Goal: Register for event/course

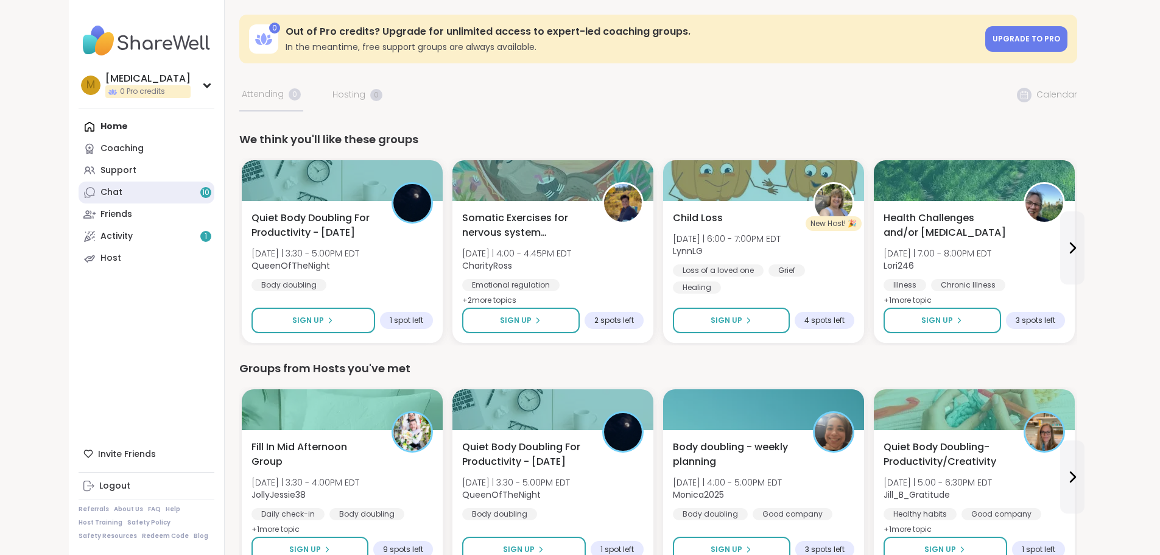
click at [79, 200] on link "Chat 10" at bounding box center [147, 192] width 136 height 22
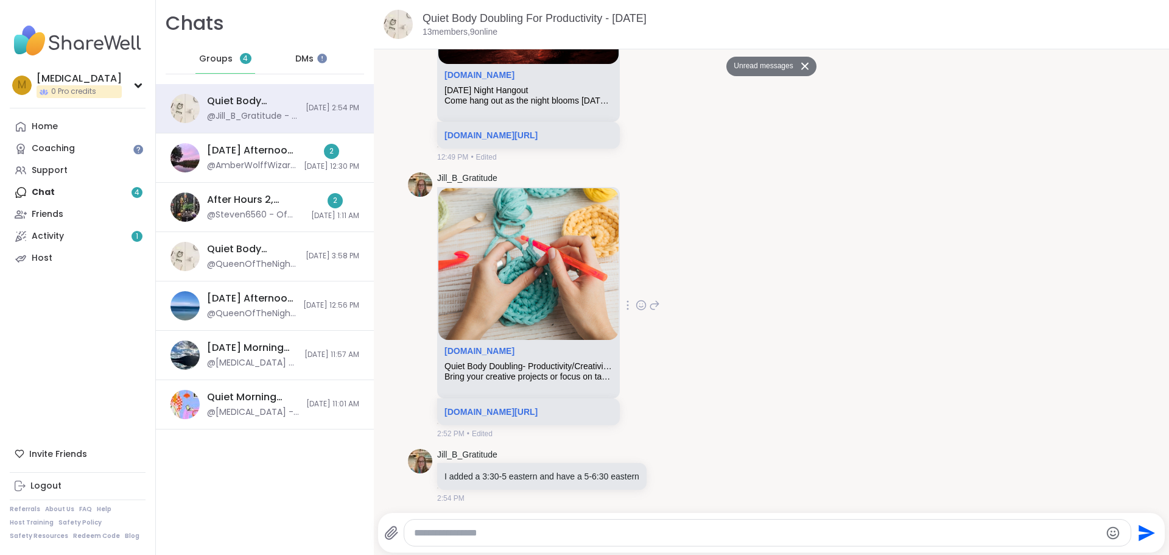
scroll to position [5244, 0]
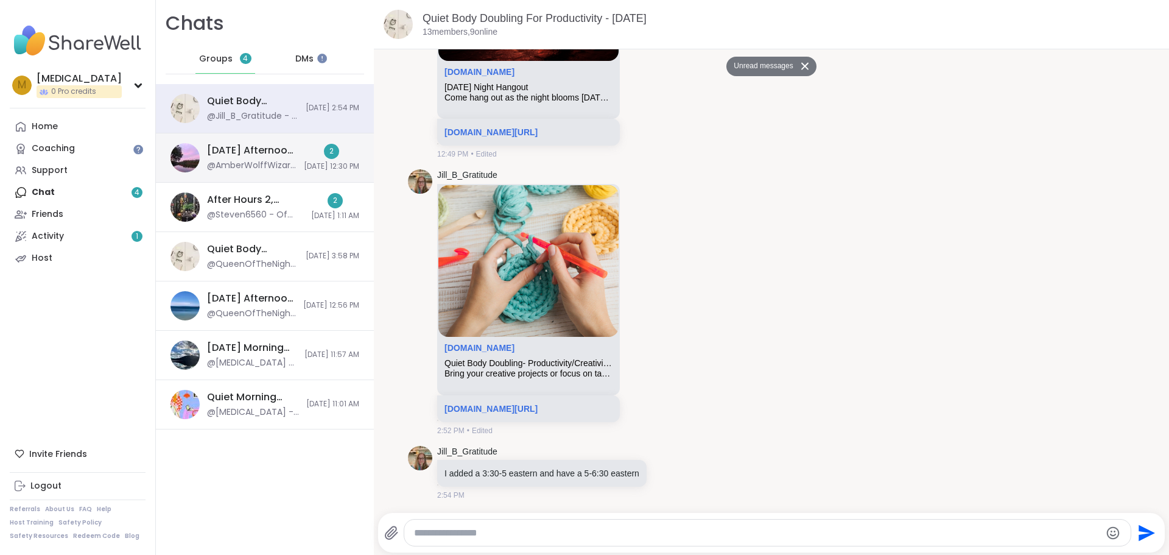
click at [272, 143] on div "Friday Afternoon 2 Body Doublers and Chillers!, Oct 03 @AmberWolffWizard - http…" at bounding box center [265, 157] width 218 height 49
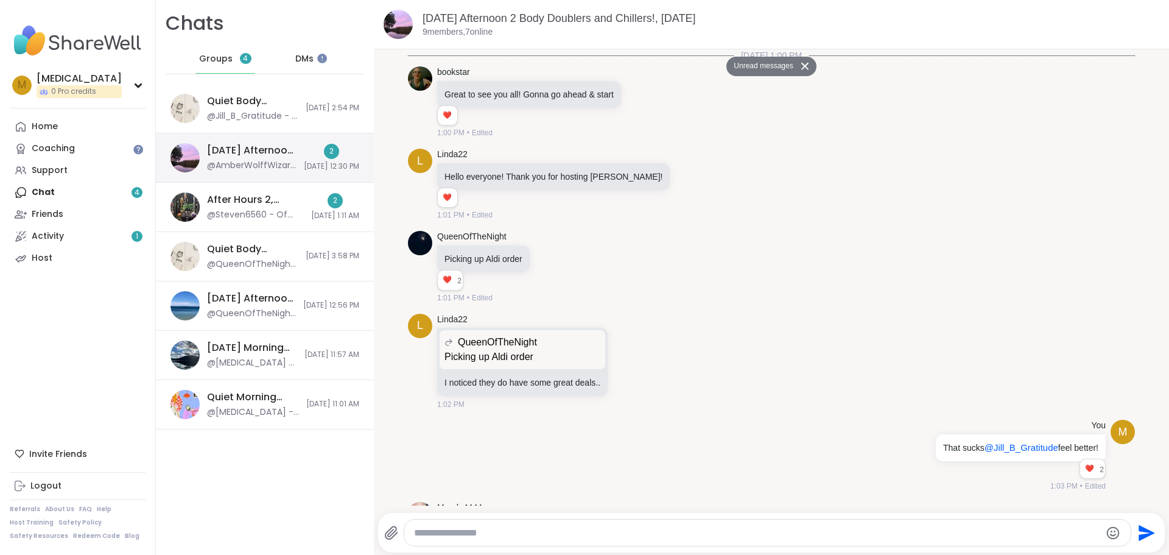
scroll to position [2014, 0]
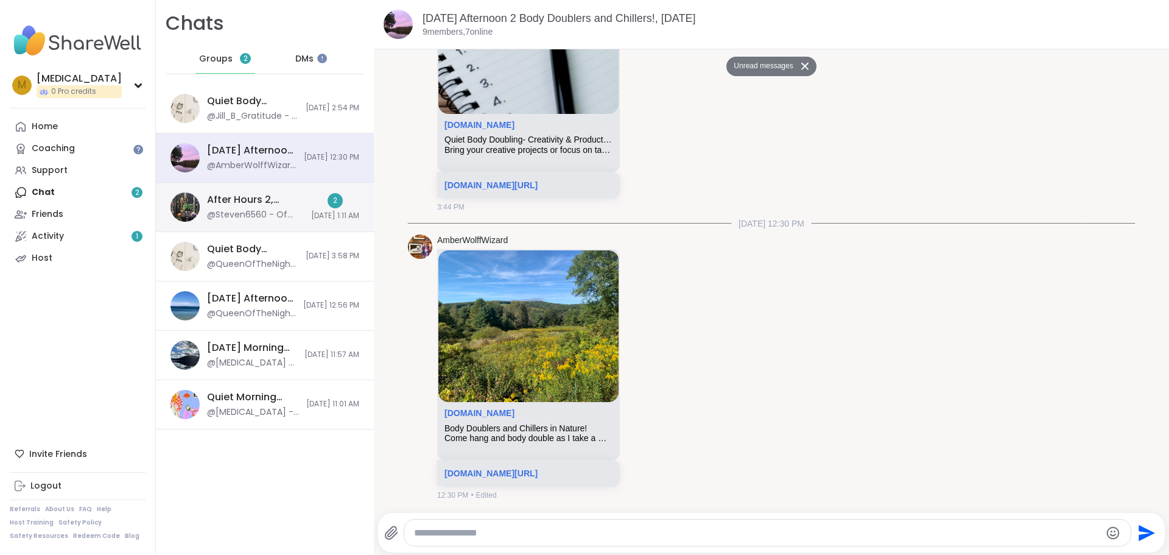
click at [266, 203] on div "After Hours 2, Oct 04" at bounding box center [255, 199] width 97 height 13
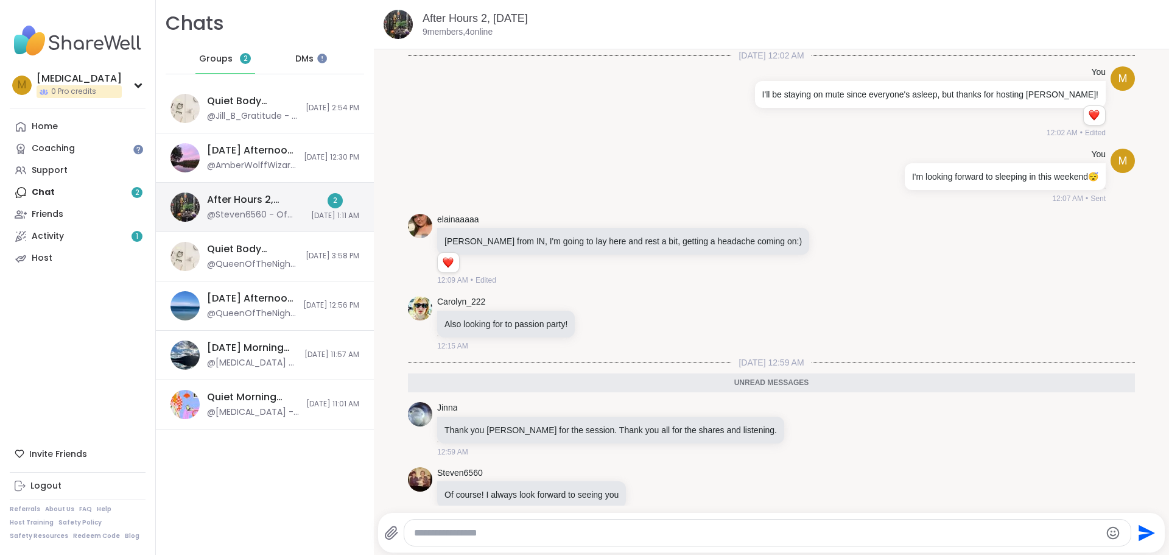
scroll to position [21, 0]
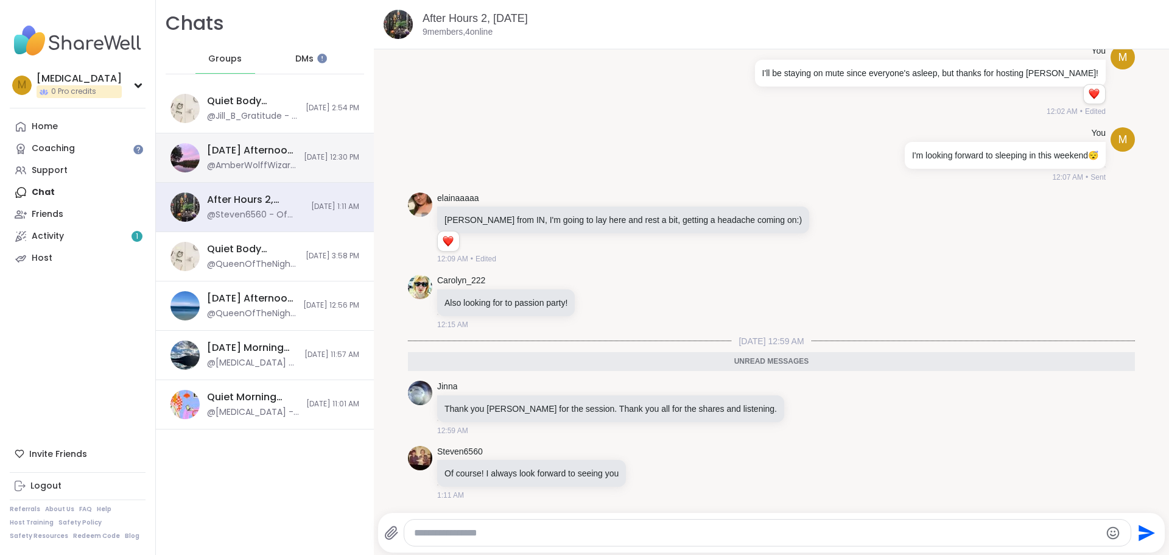
click at [264, 166] on div "@AmberWolffWizard - https://sharewellnow.com/session/c61d7aa1-85c1-4314-babd-f8…" at bounding box center [252, 166] width 90 height 12
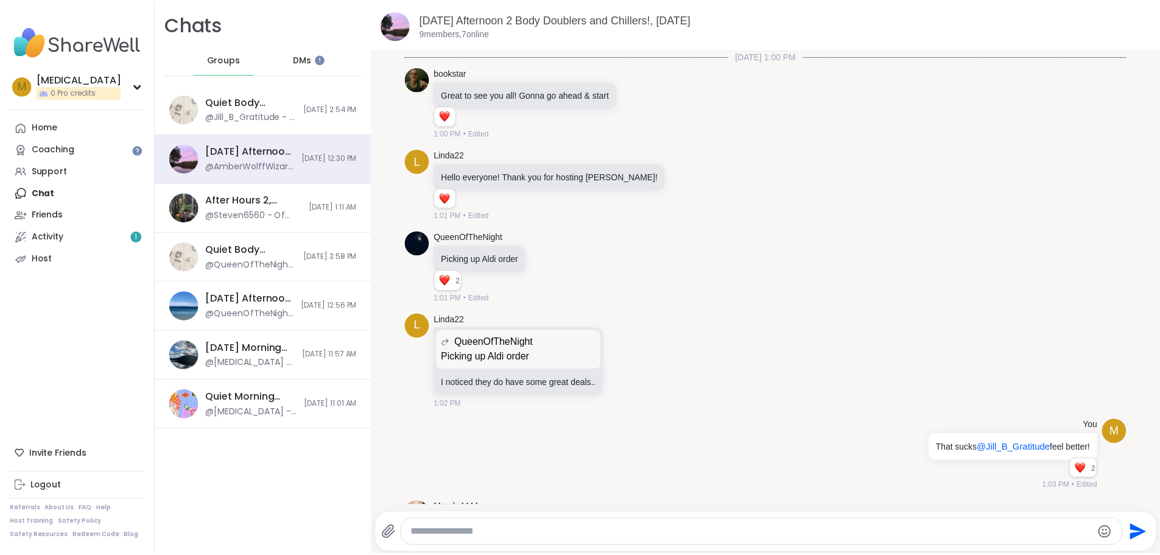
scroll to position [1974, 0]
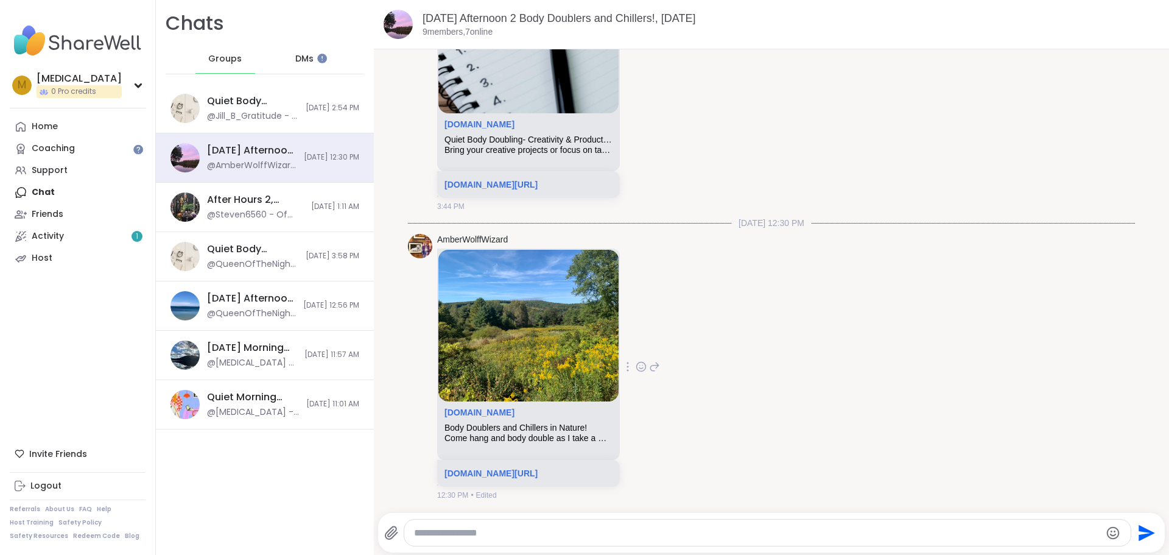
click at [548, 425] on div "Body Doublers and Chillers in Nature!" at bounding box center [529, 428] width 168 height 10
click at [74, 127] on link "Home" at bounding box center [78, 127] width 136 height 22
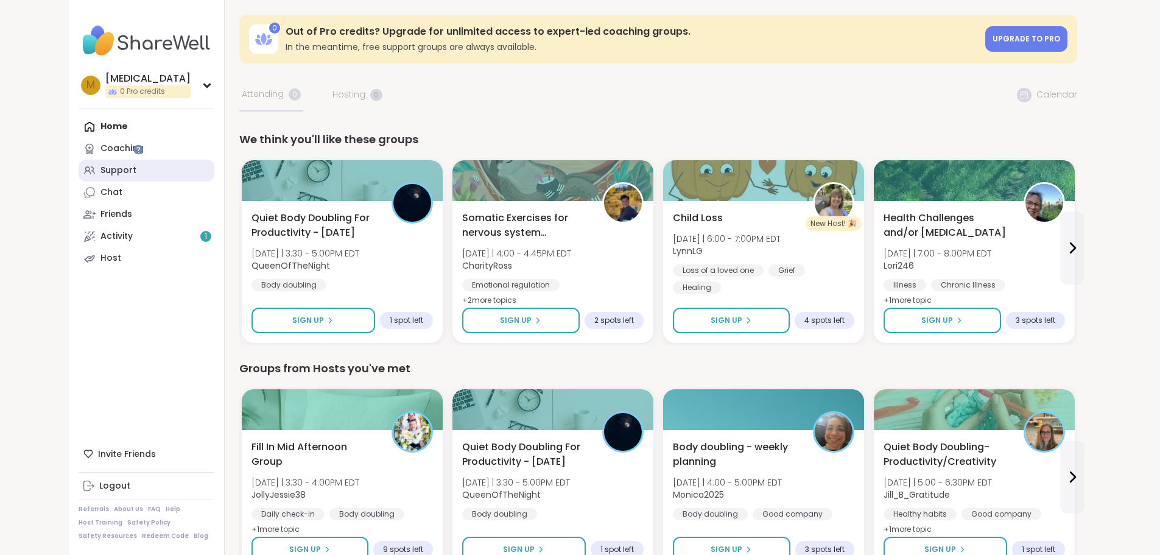
click at [79, 178] on link "Support" at bounding box center [147, 171] width 136 height 22
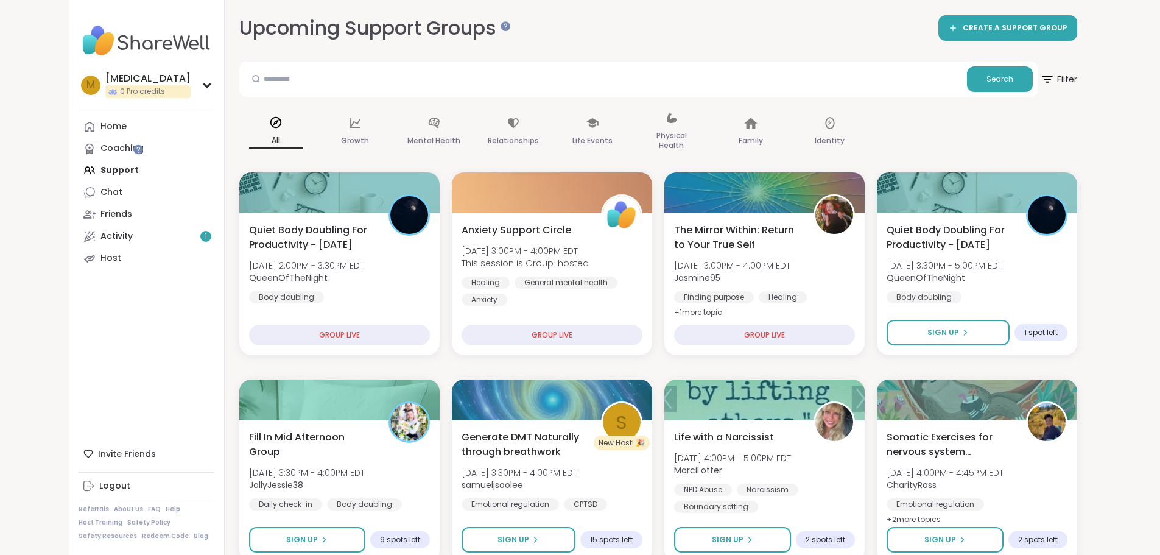
scroll to position [122, 0]
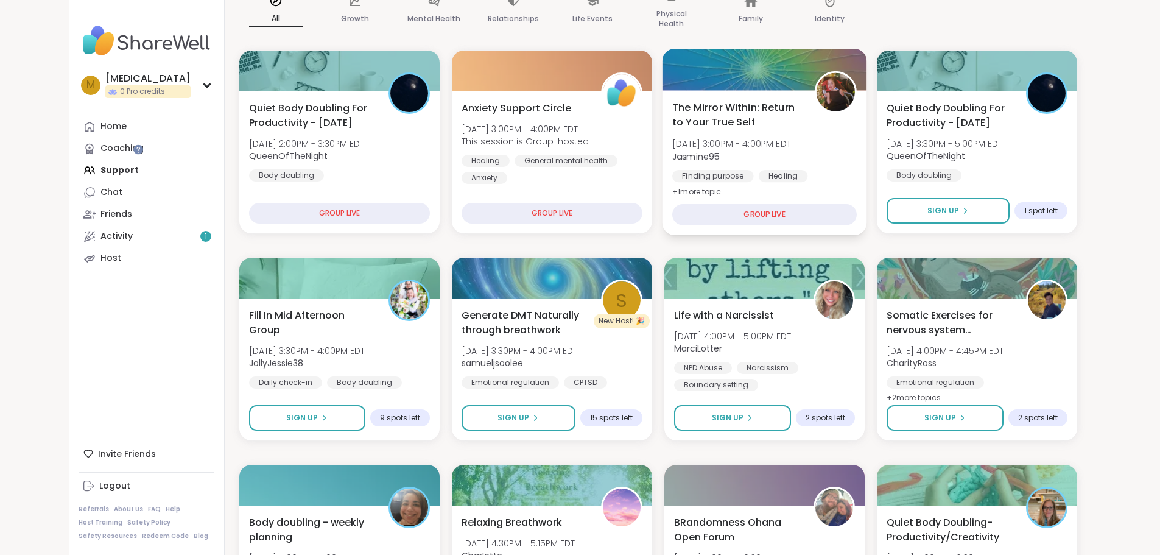
click at [708, 138] on span "Mon, Oct 06 | 3:00PM - 4:00PM EDT" at bounding box center [731, 144] width 119 height 12
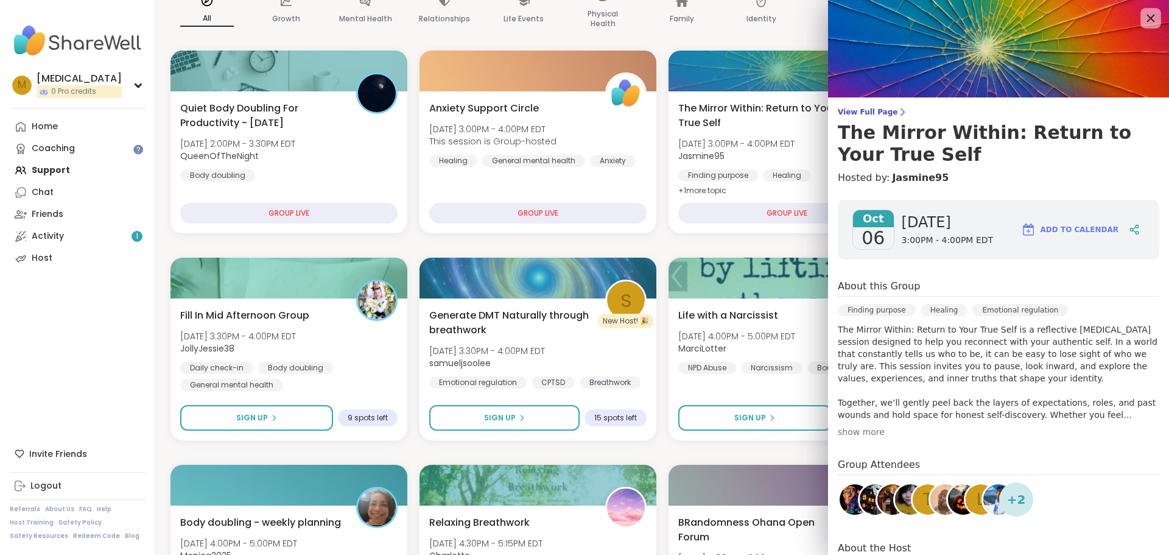
click at [1143, 18] on icon at bounding box center [1150, 17] width 15 height 15
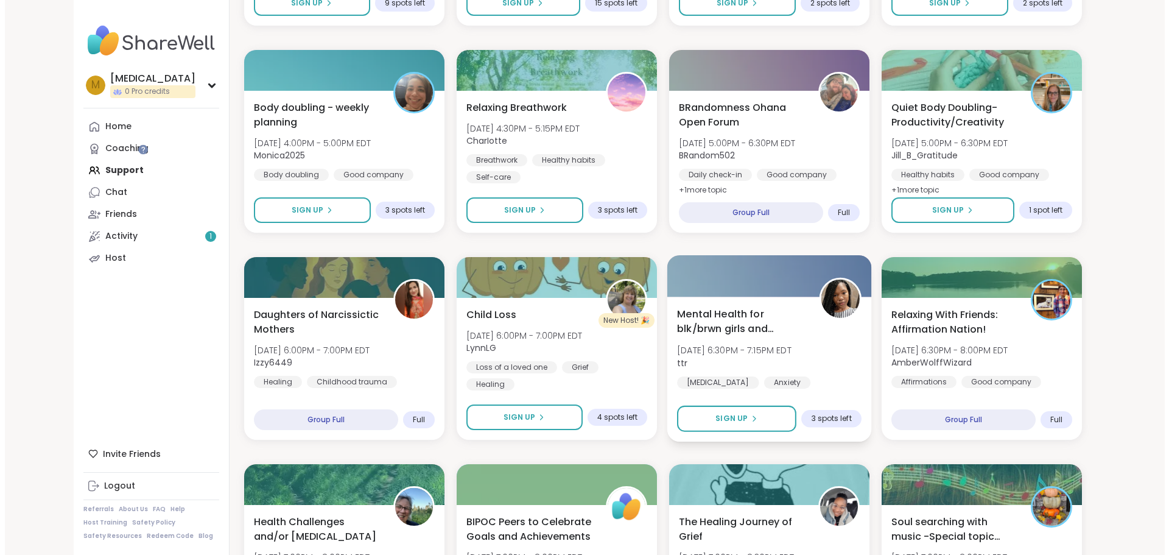
scroll to position [548, 0]
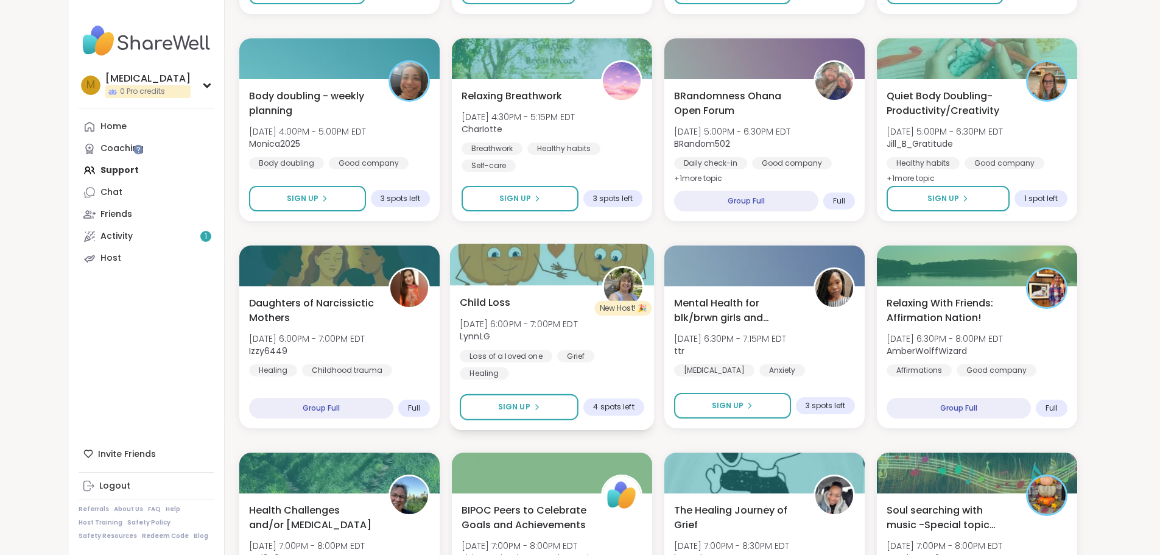
click at [621, 338] on div "Child Loss Mon, Oct 06 | 6:00PM - 7:00PM EDT LynnLG Loss of a loved one Grief H…" at bounding box center [552, 337] width 185 height 85
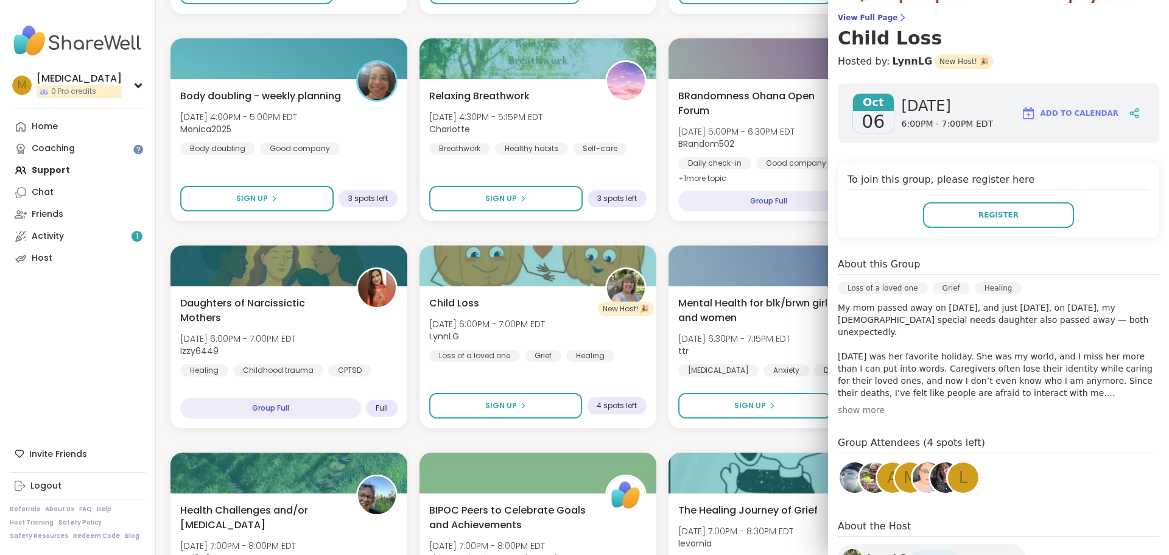
scroll to position [122, 0]
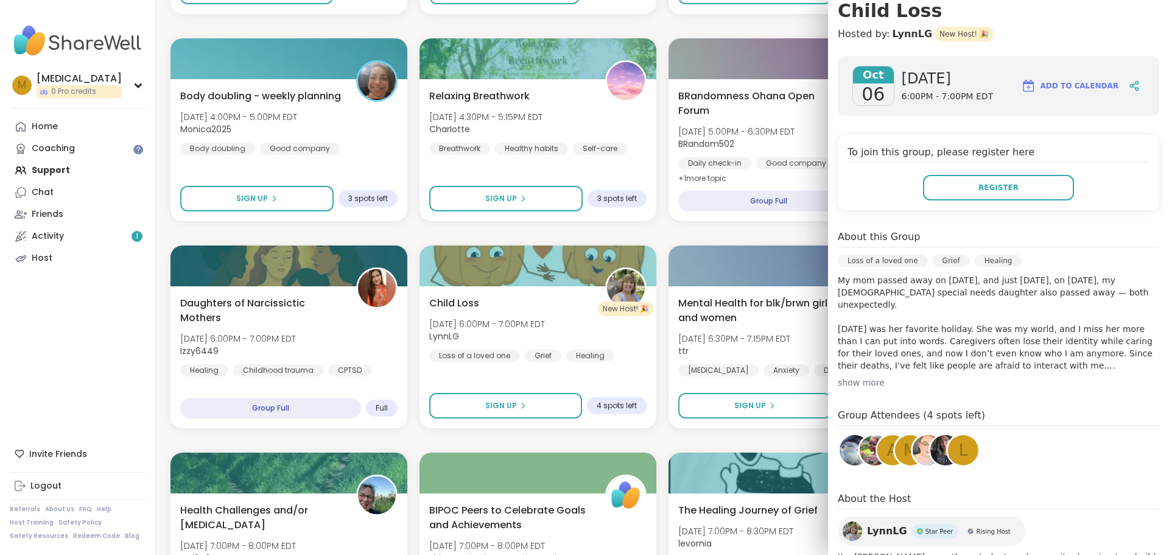
click at [852, 379] on div "show more" at bounding box center [999, 382] width 322 height 12
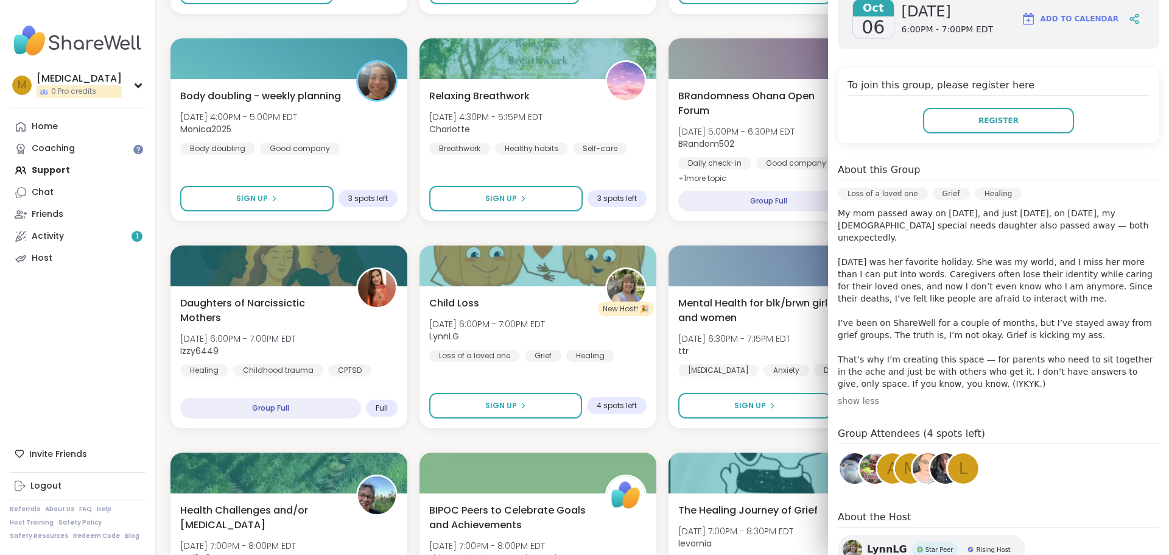
scroll to position [0, 0]
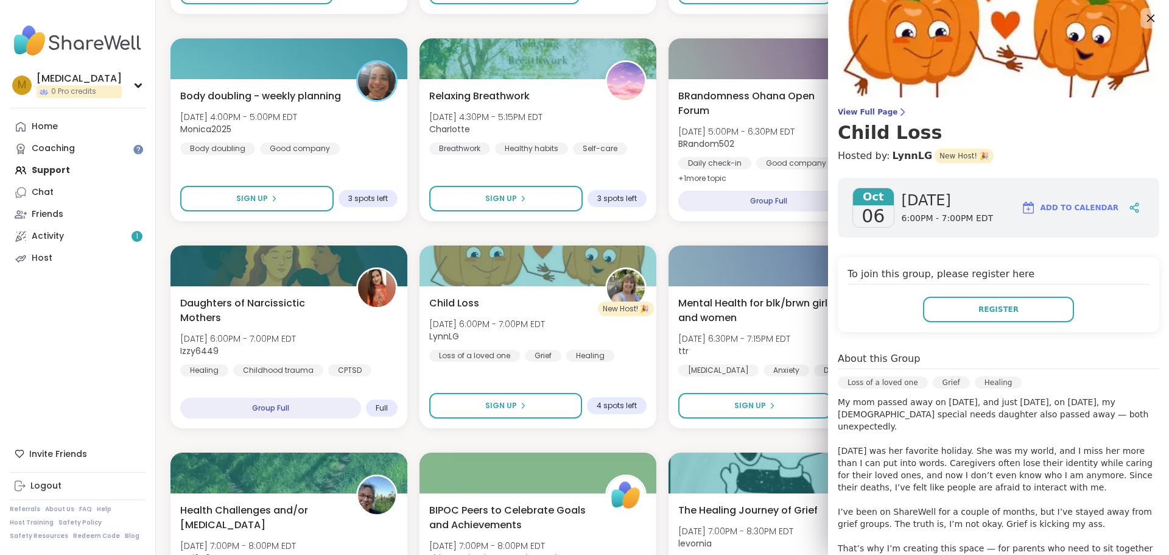
click at [1141, 16] on div at bounding box center [1151, 18] width 21 height 21
click at [1143, 21] on icon at bounding box center [1150, 17] width 15 height 15
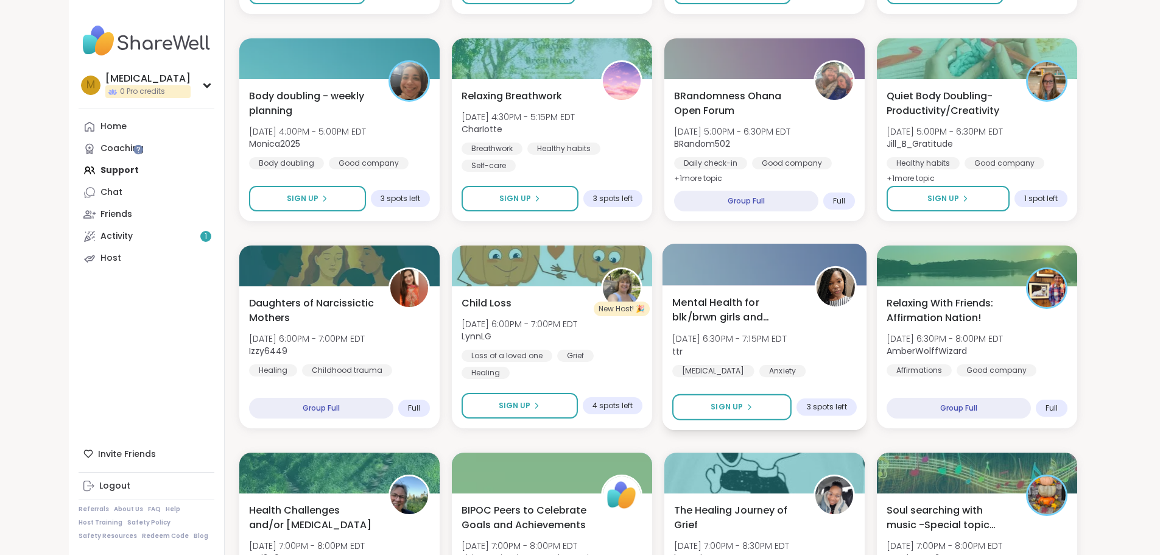
click at [857, 325] on div "Mental Health for blk/brwn girls and women Mon, Oct 06 | 6:30PM - 7:15PM EDT tt…" at bounding box center [764, 344] width 185 height 99
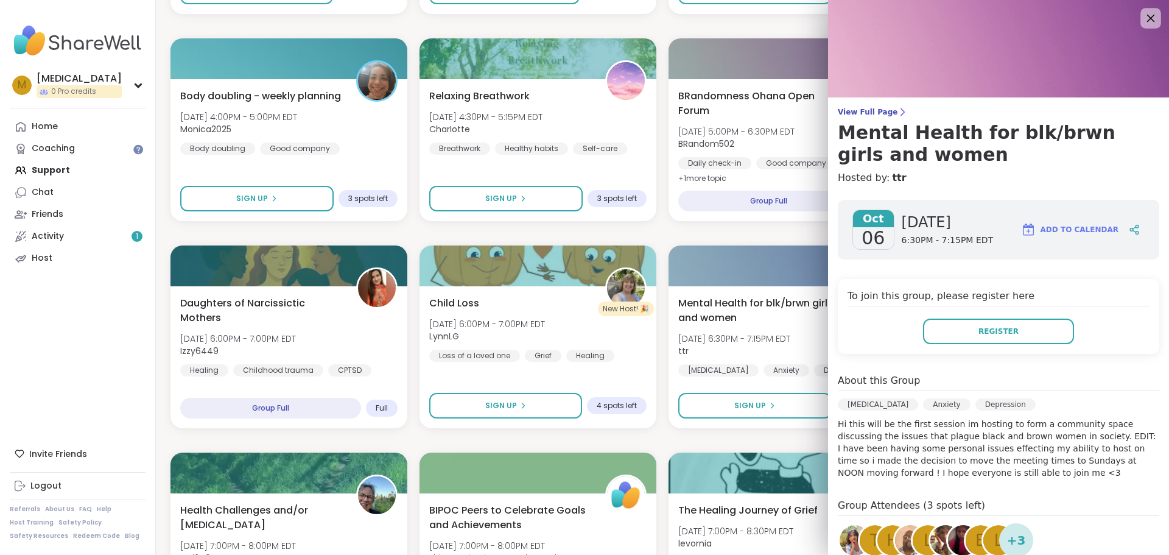
click at [1147, 16] on icon at bounding box center [1151, 19] width 8 height 8
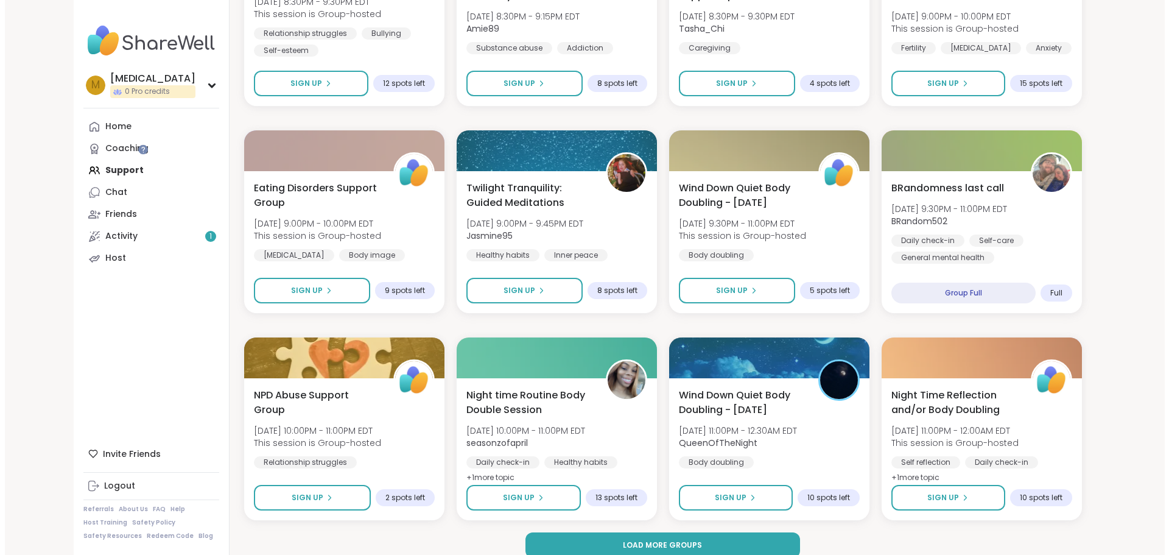
scroll to position [1507, 0]
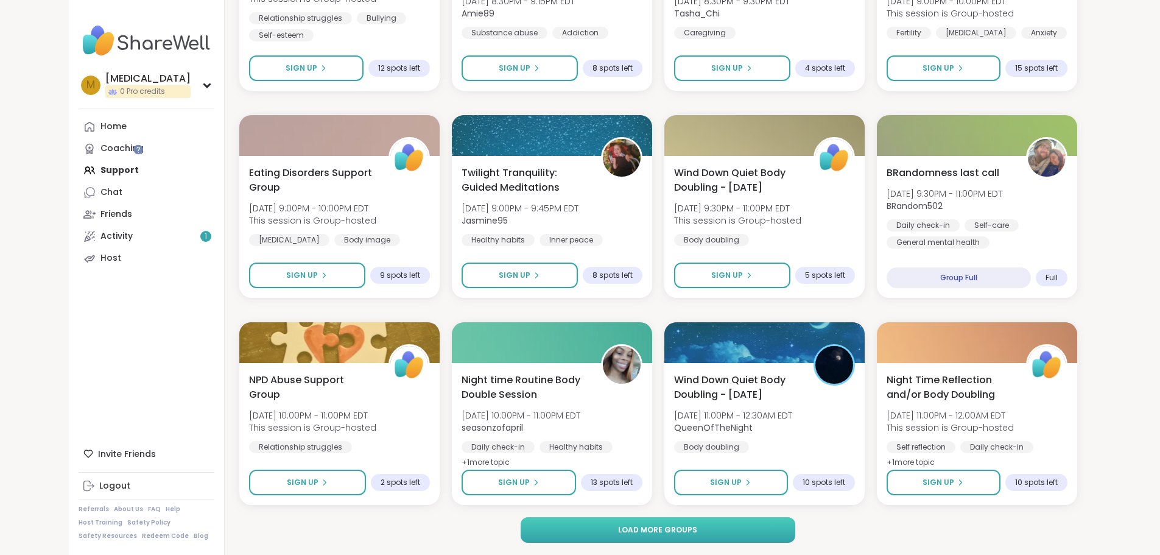
click at [775, 533] on button "Load more groups" at bounding box center [658, 530] width 275 height 26
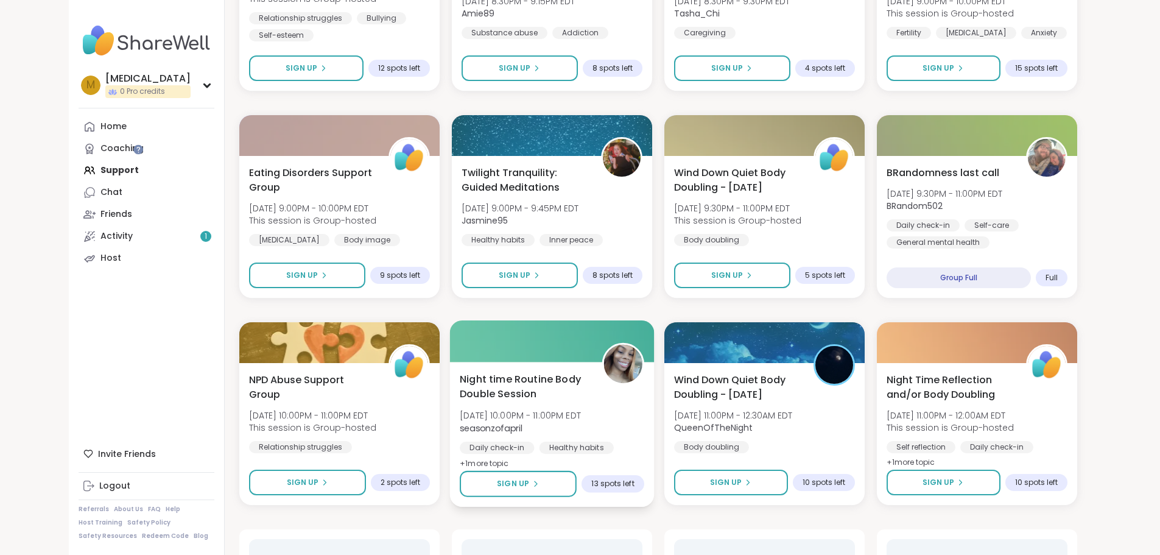
click at [630, 420] on div "Night time Routine Body Double Session Mon, Oct 06 | 10:00PM - 11:00PM EDT seas…" at bounding box center [552, 420] width 185 height 99
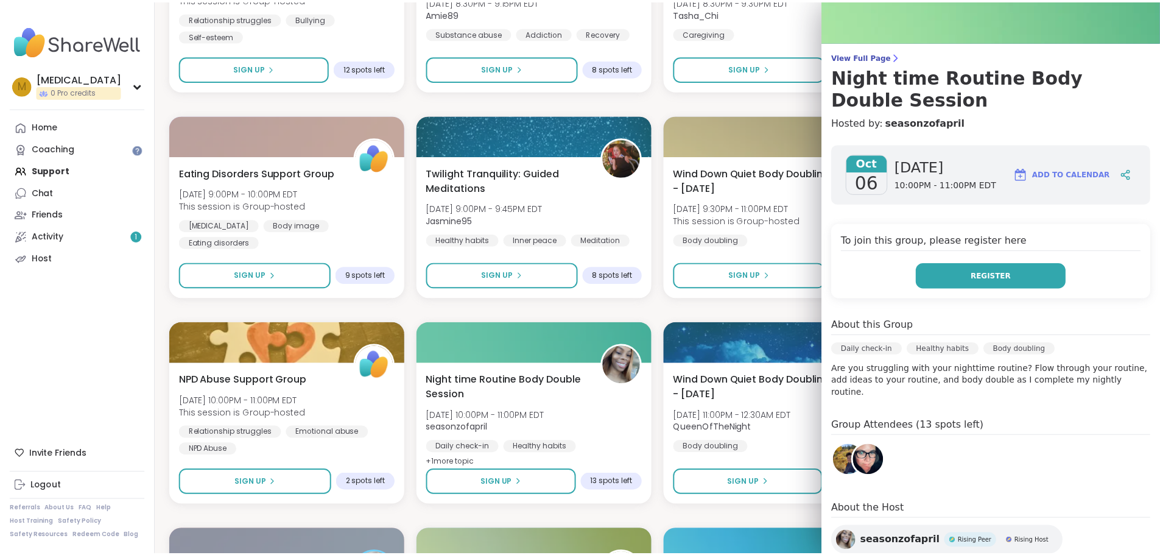
scroll to position [0, 0]
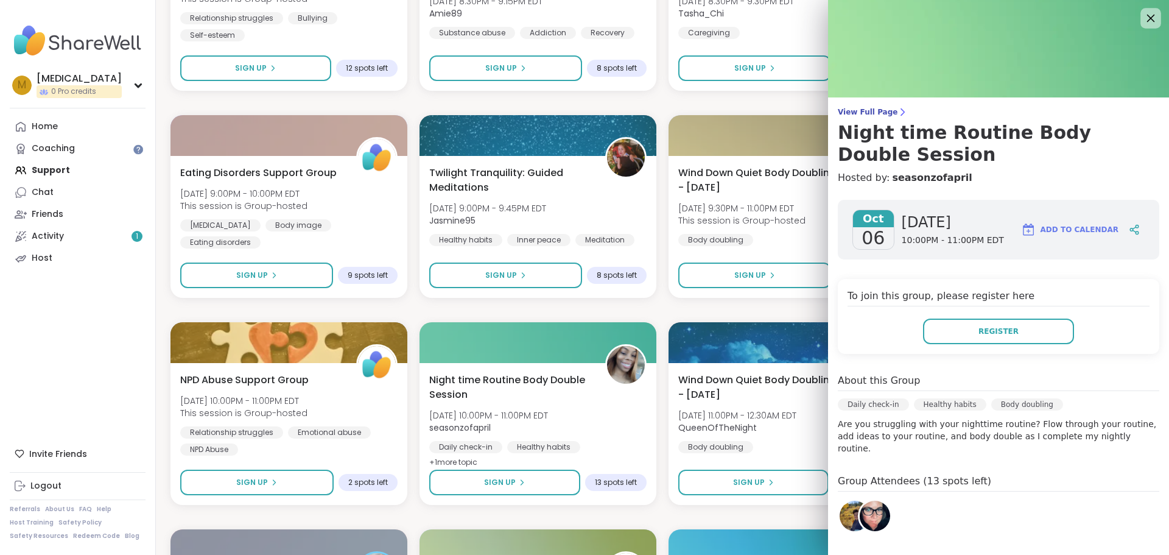
click at [1143, 11] on icon at bounding box center [1150, 17] width 15 height 15
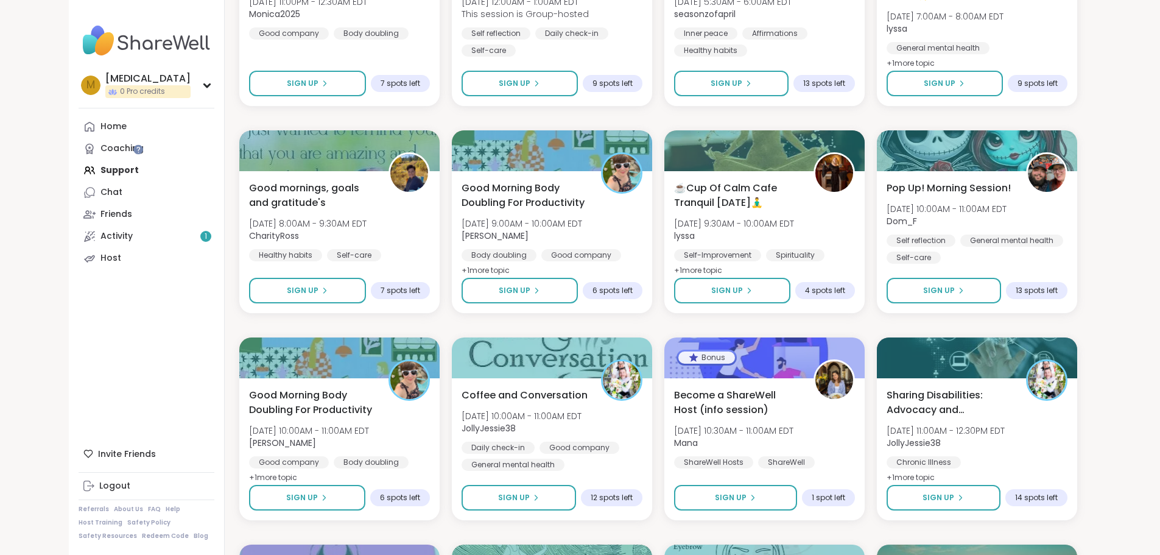
scroll to position [2116, 0]
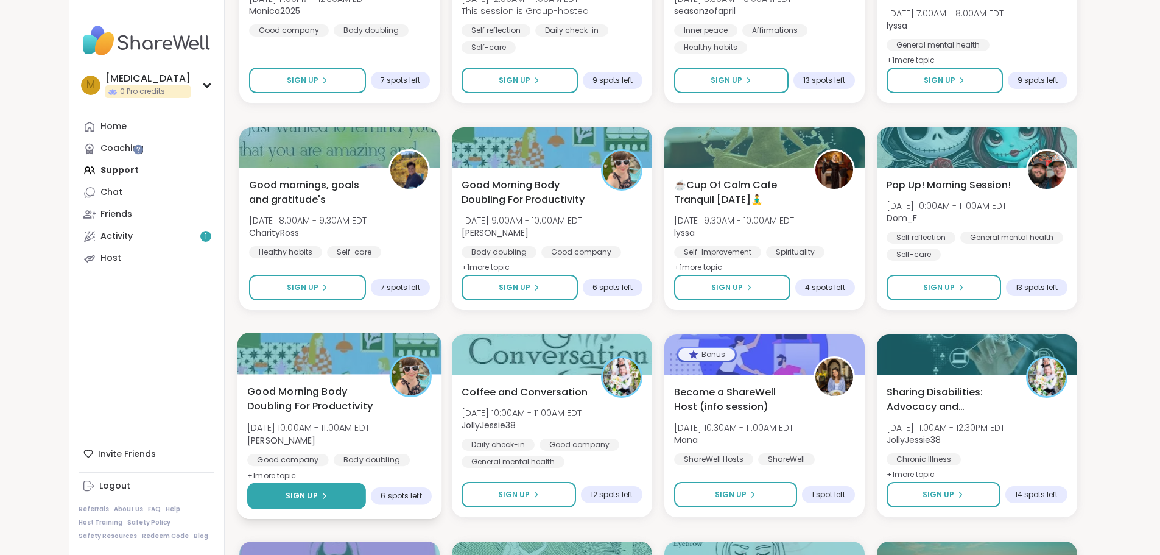
click at [323, 499] on button "Sign Up" at bounding box center [306, 496] width 119 height 26
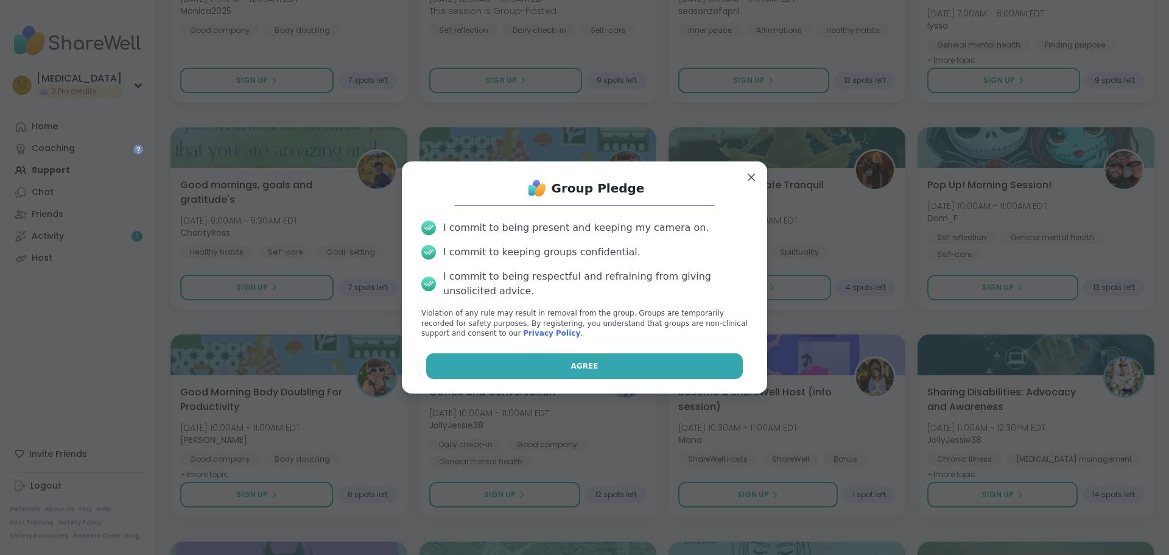
click at [544, 366] on button "Agree" at bounding box center [584, 366] width 317 height 26
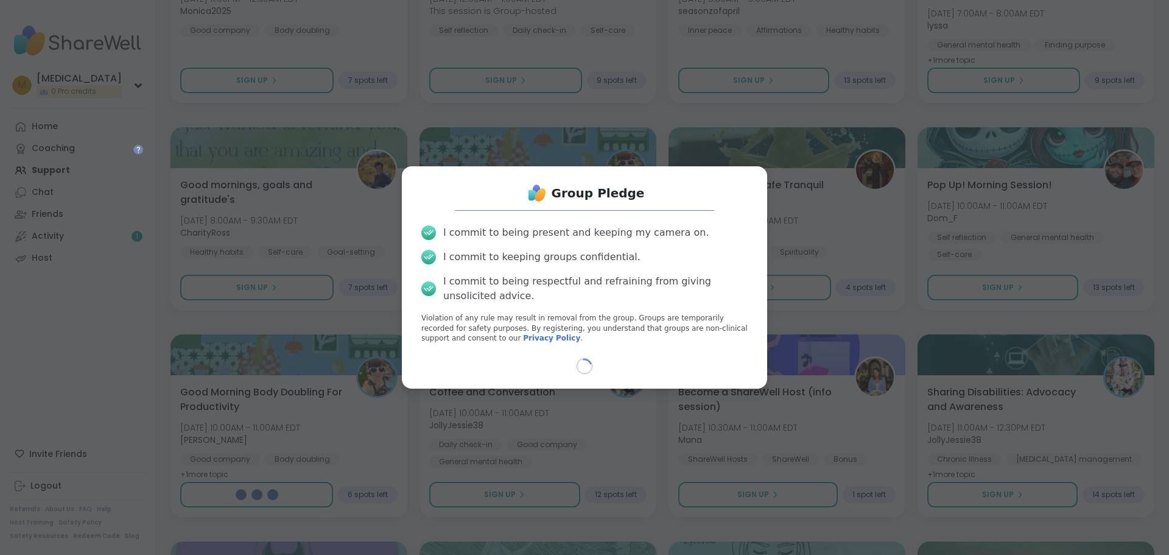
select select "**"
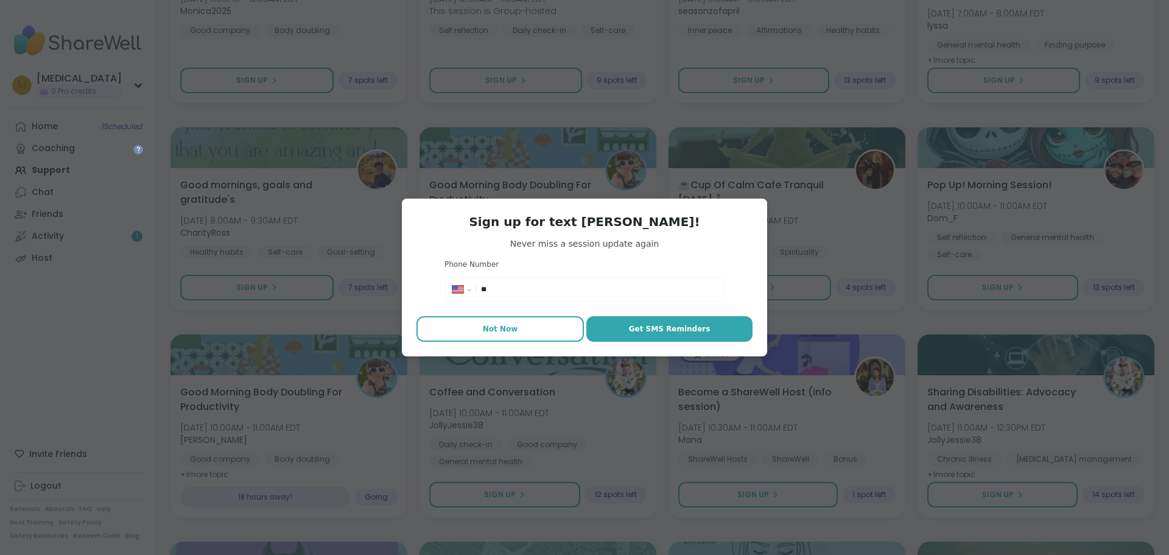
click at [512, 318] on button "Not Now" at bounding box center [500, 329] width 167 height 26
type textarea "*"
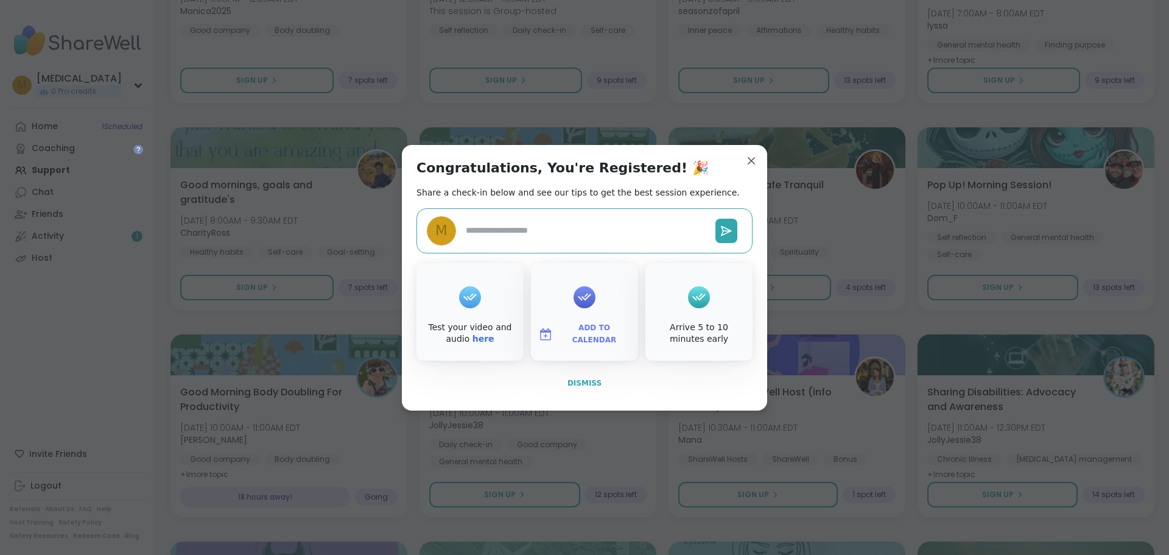
click at [573, 379] on span "Dismiss" at bounding box center [585, 383] width 34 height 9
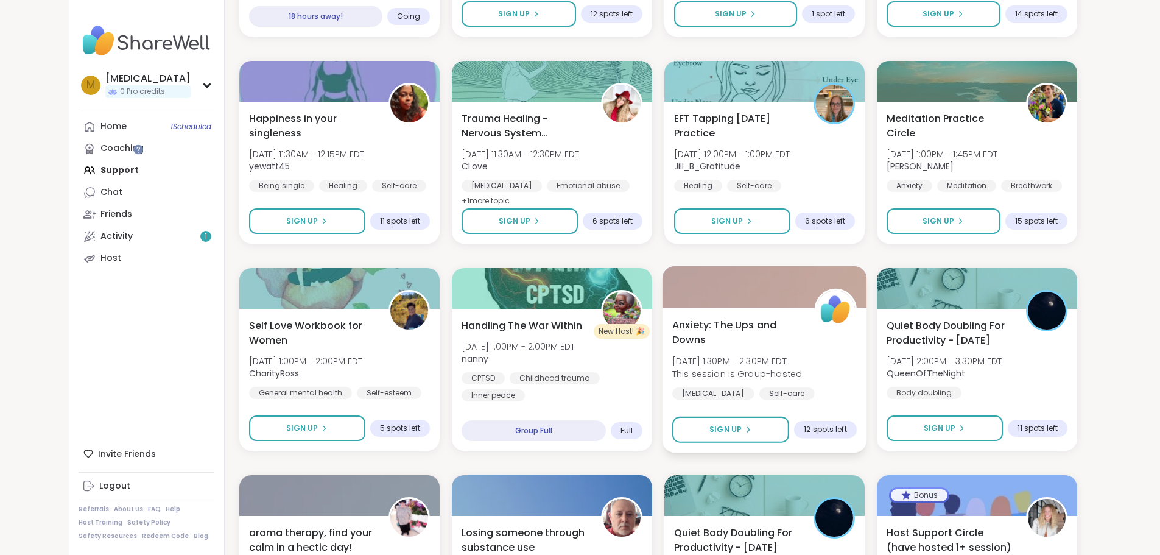
scroll to position [2603, 0]
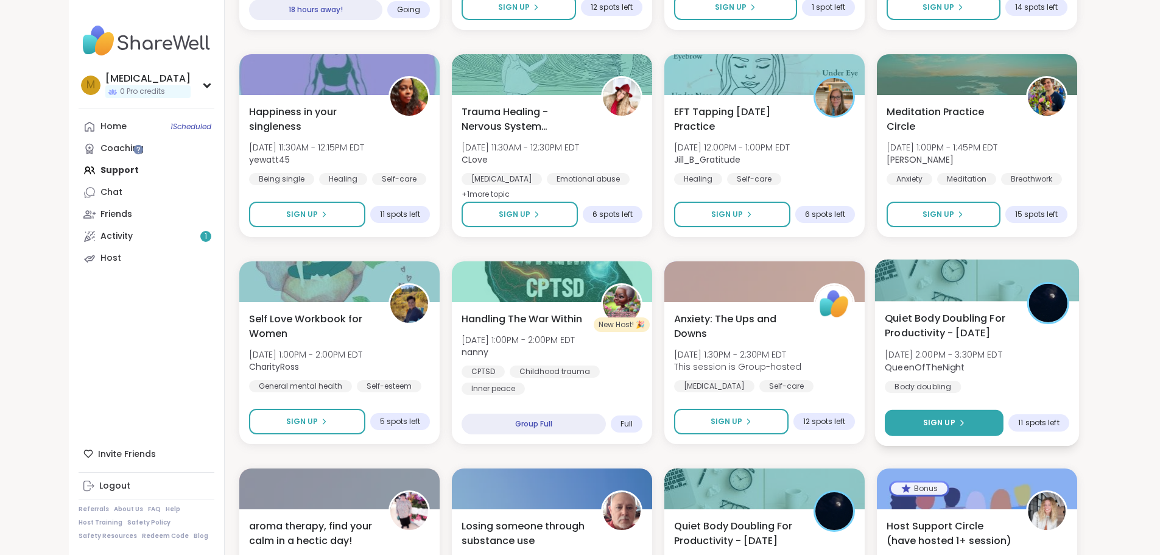
click at [1004, 432] on button "Sign Up" at bounding box center [944, 423] width 119 height 26
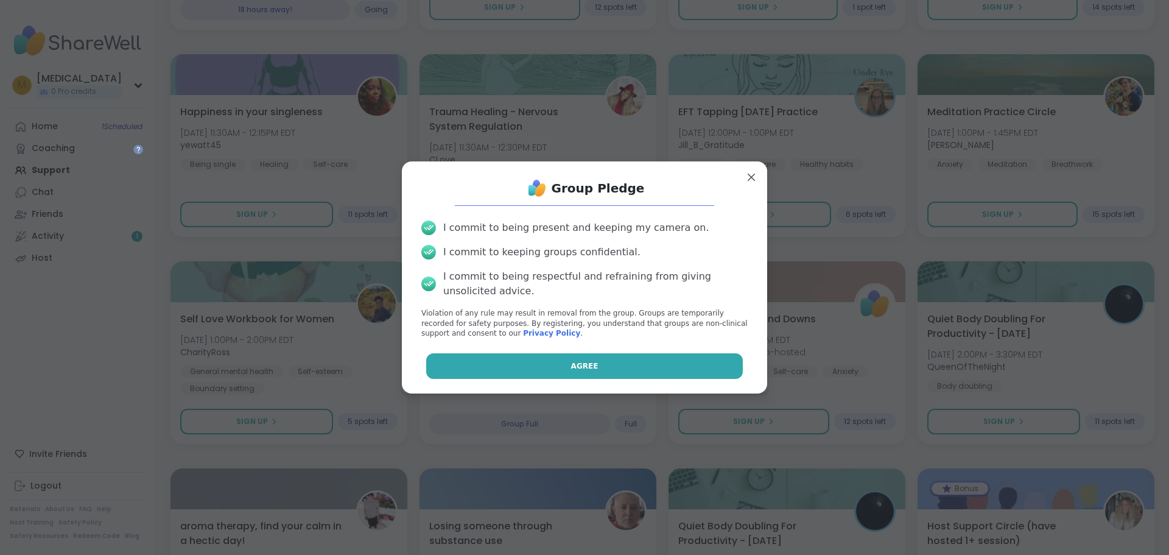
click at [610, 360] on button "Agree" at bounding box center [584, 366] width 317 height 26
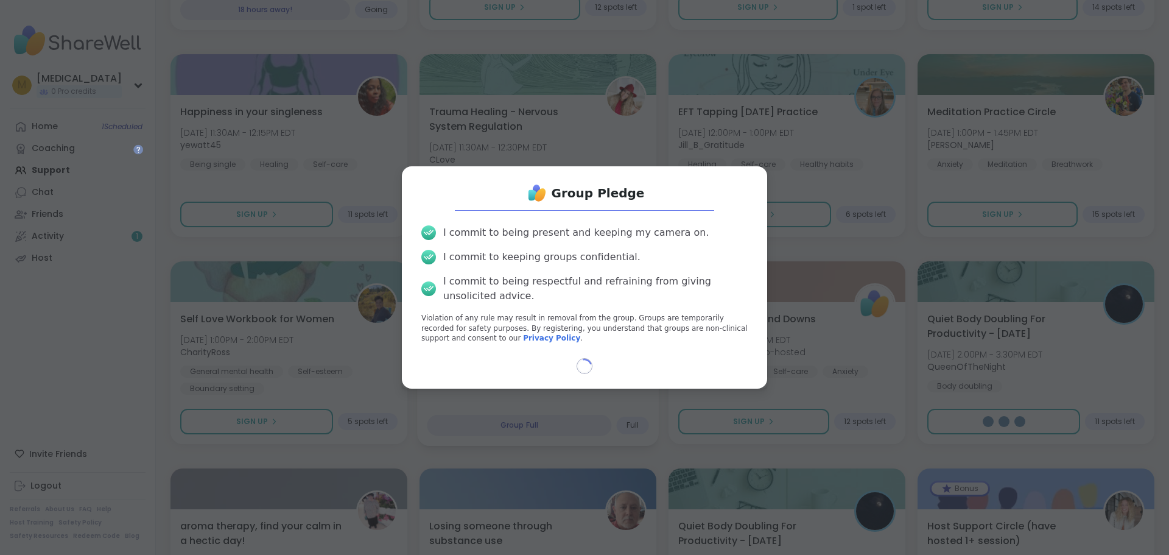
select select "**"
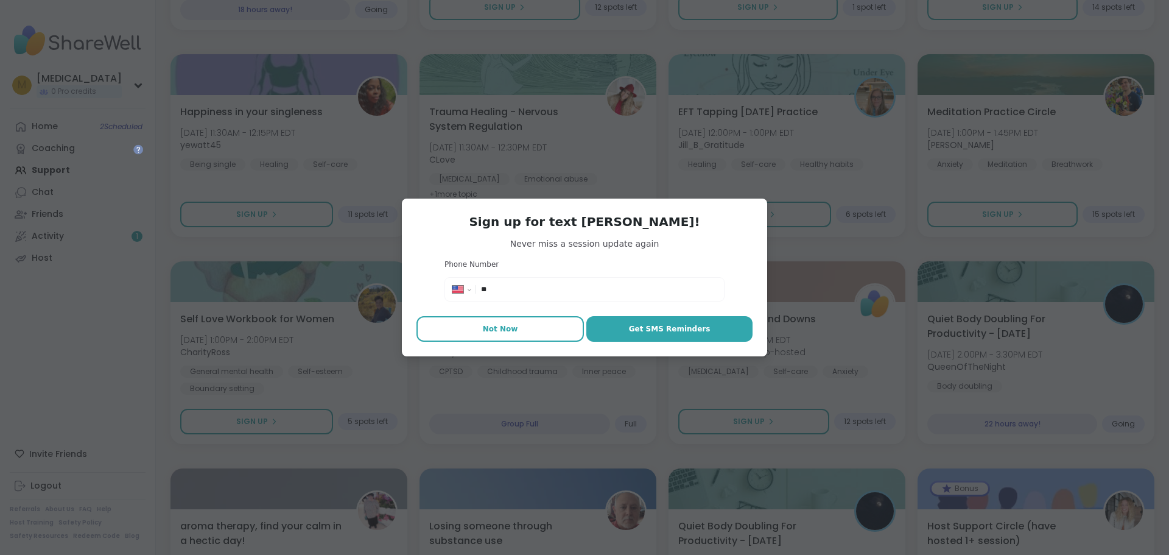
click at [521, 331] on button "Not Now" at bounding box center [500, 329] width 167 height 26
type textarea "*"
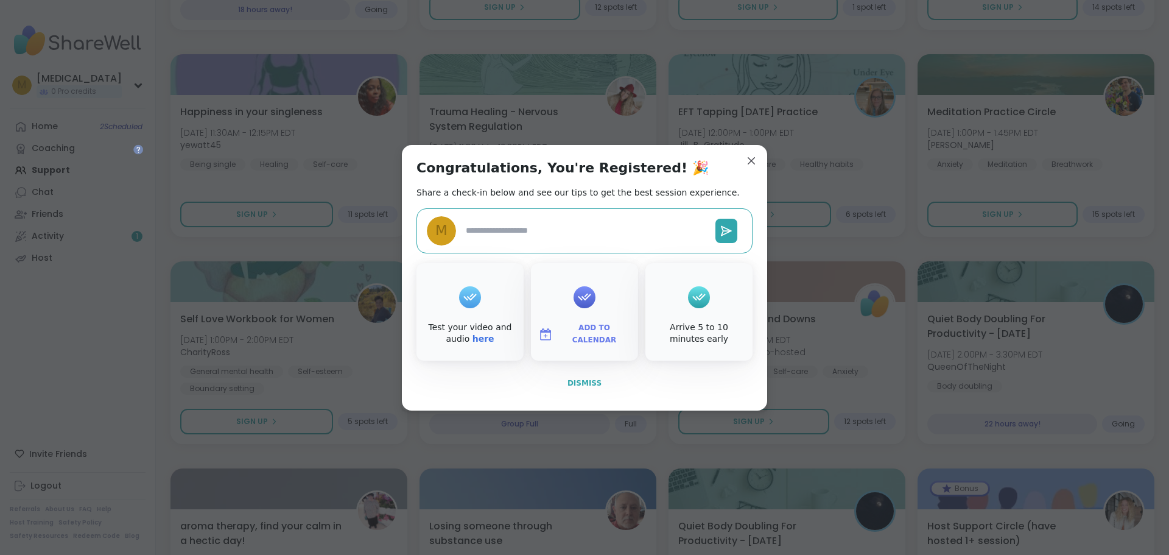
click at [582, 390] on button "Dismiss" at bounding box center [585, 383] width 336 height 26
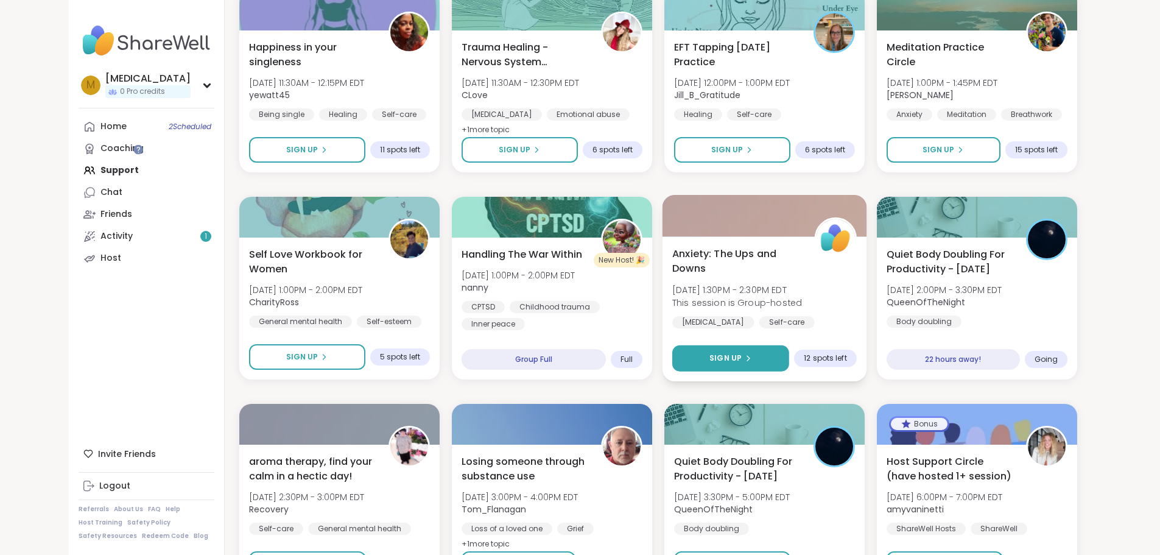
scroll to position [2785, 0]
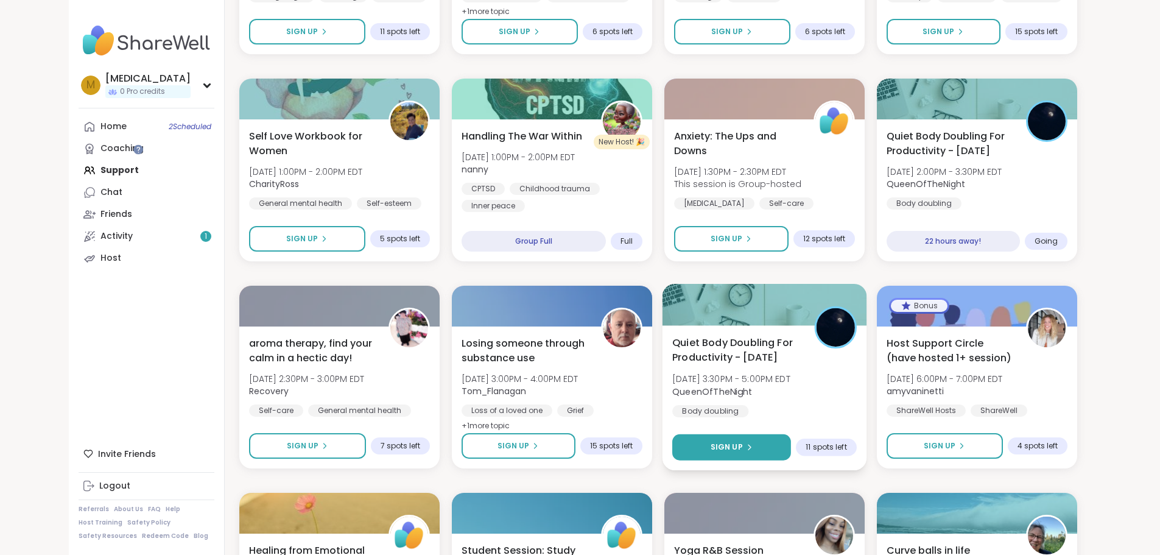
click at [741, 439] on button "Sign Up" at bounding box center [731, 447] width 119 height 26
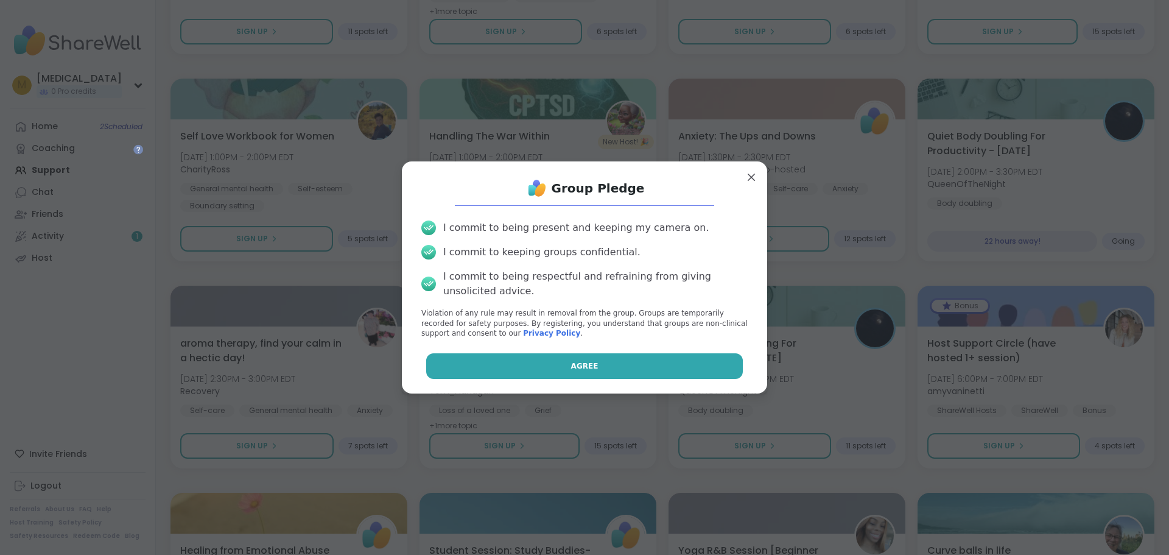
click at [638, 369] on button "Agree" at bounding box center [584, 366] width 317 height 26
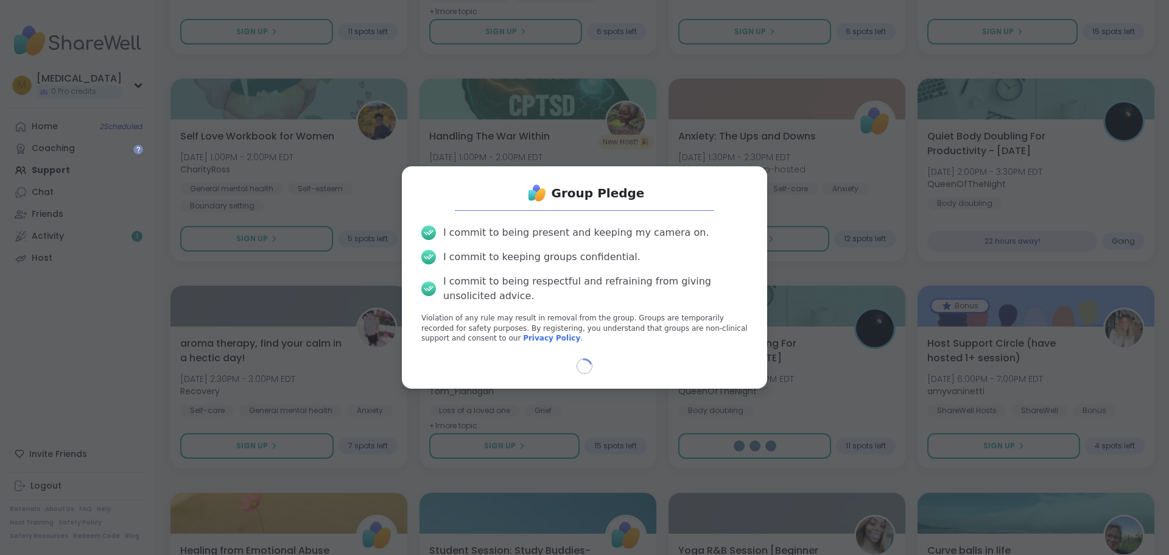
select select "**"
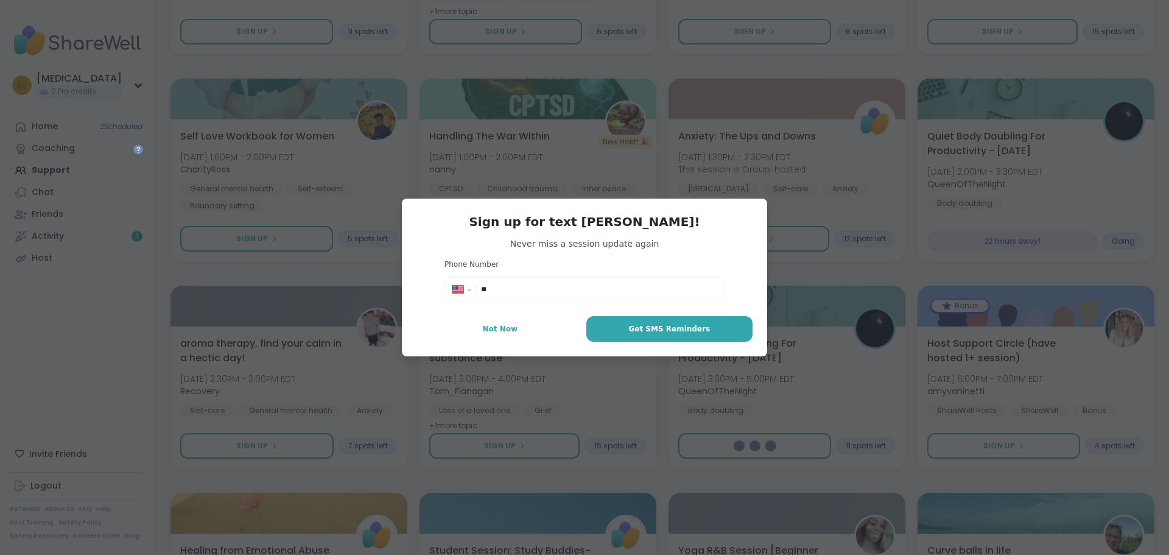
click at [512, 342] on div "**********" at bounding box center [584, 278] width 365 height 158
click at [512, 336] on button "Not Now" at bounding box center [500, 329] width 167 height 26
type textarea "*"
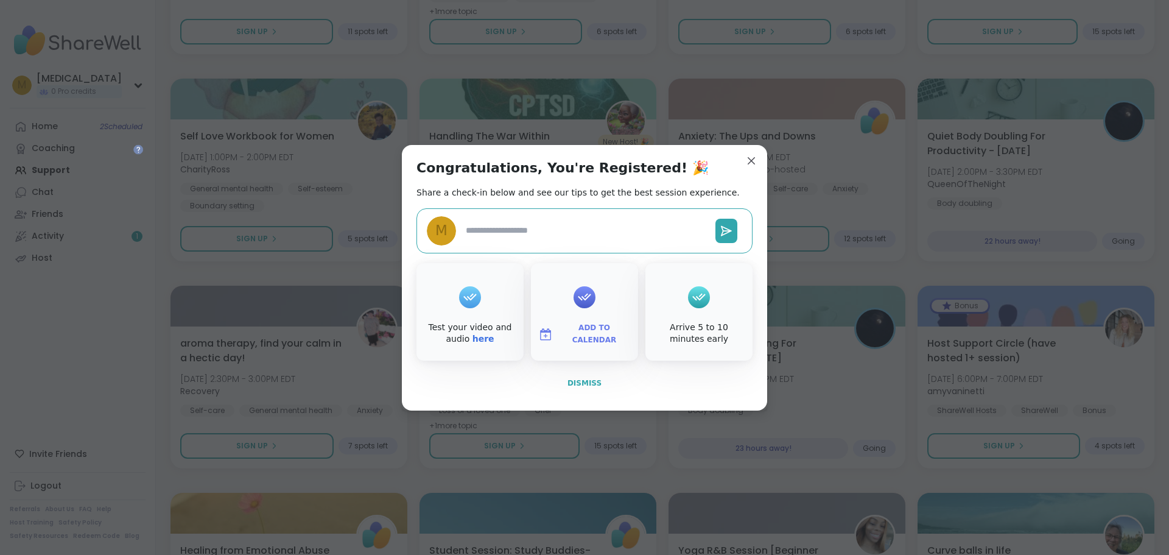
click at [576, 387] on span "Dismiss" at bounding box center [585, 383] width 34 height 11
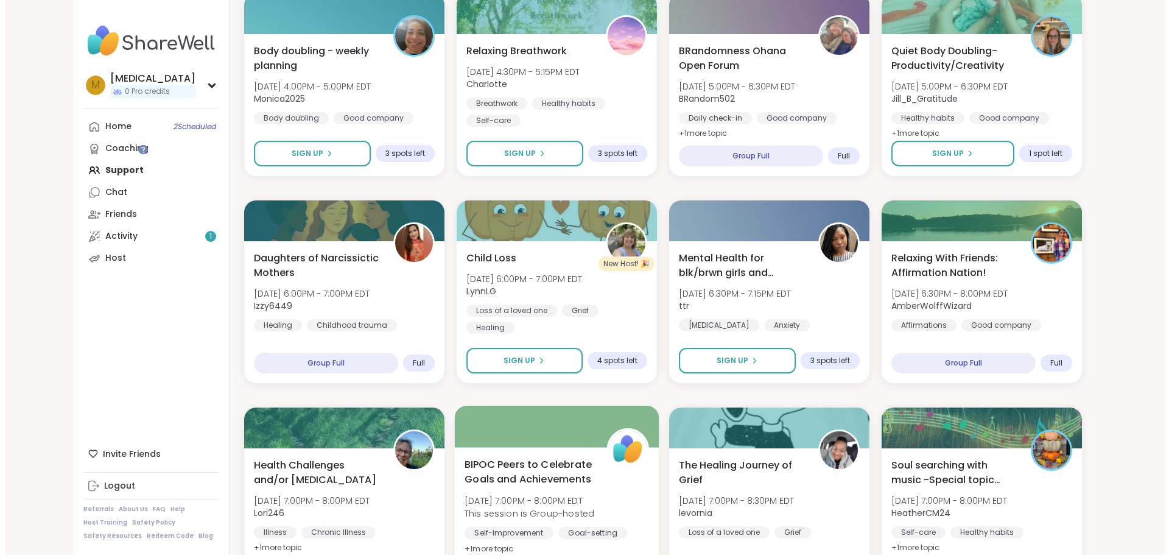
scroll to position [532, 0]
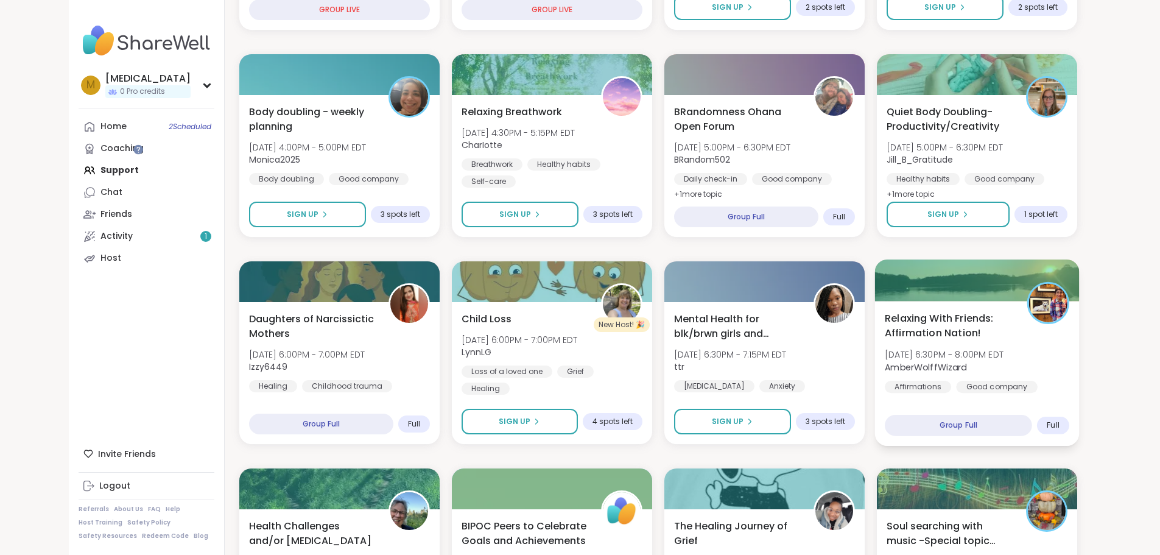
click at [972, 308] on div "Relaxing With Friends: Affirmation Nation! Mon, Oct 06 | 6:30PM - 8:00PM EDT Am…" at bounding box center [976, 373] width 205 height 145
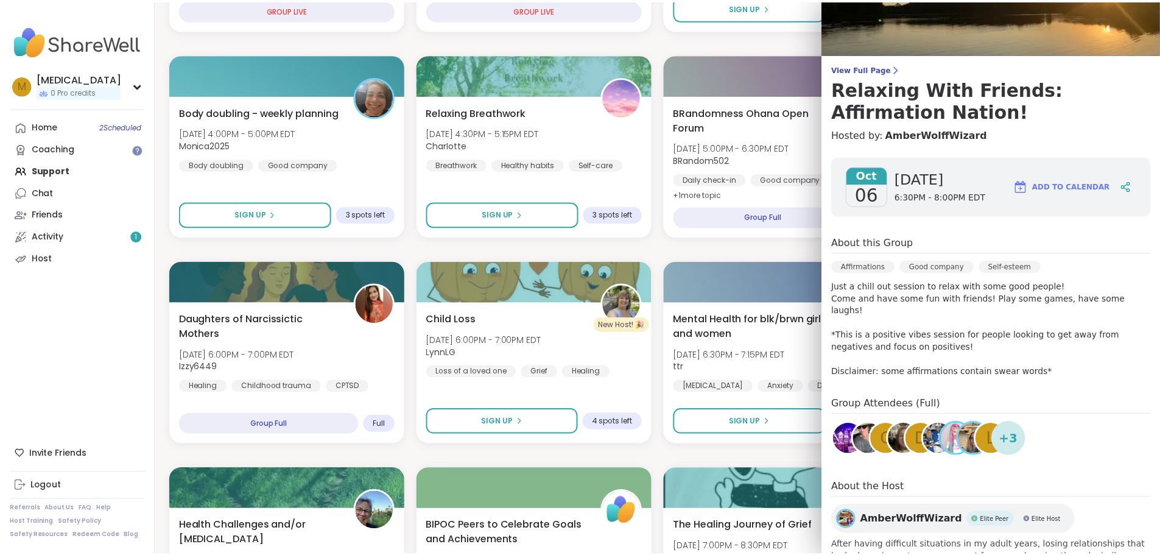
scroll to position [0, 0]
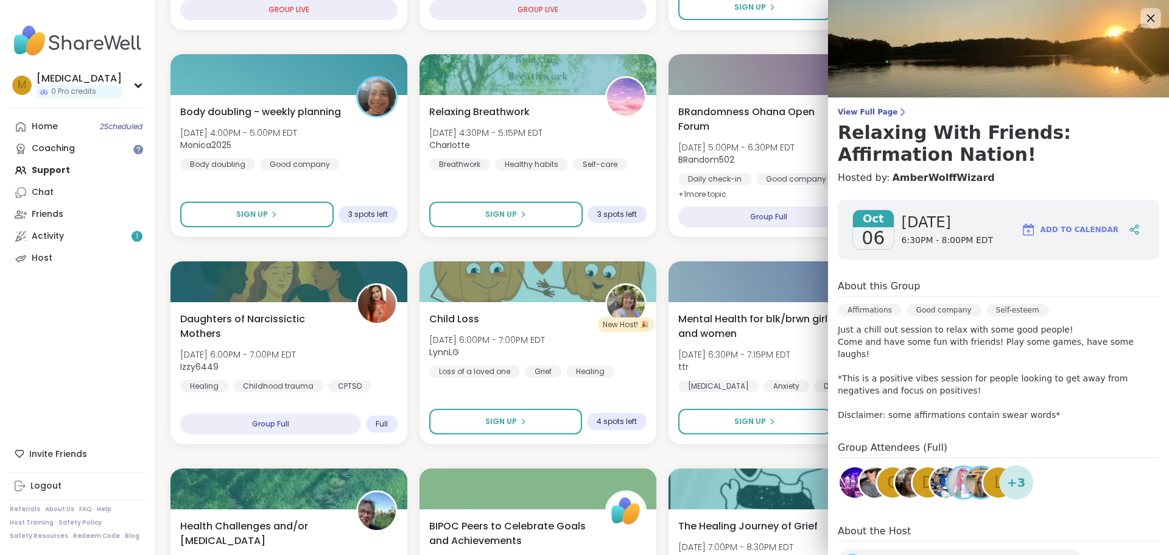
click at [1143, 23] on icon at bounding box center [1150, 17] width 15 height 15
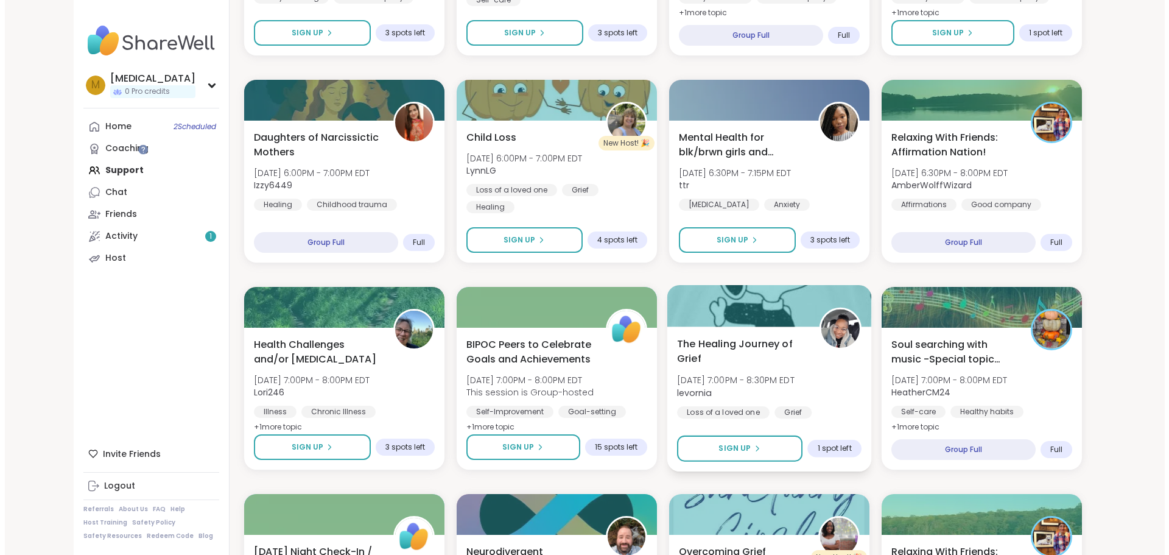
scroll to position [715, 0]
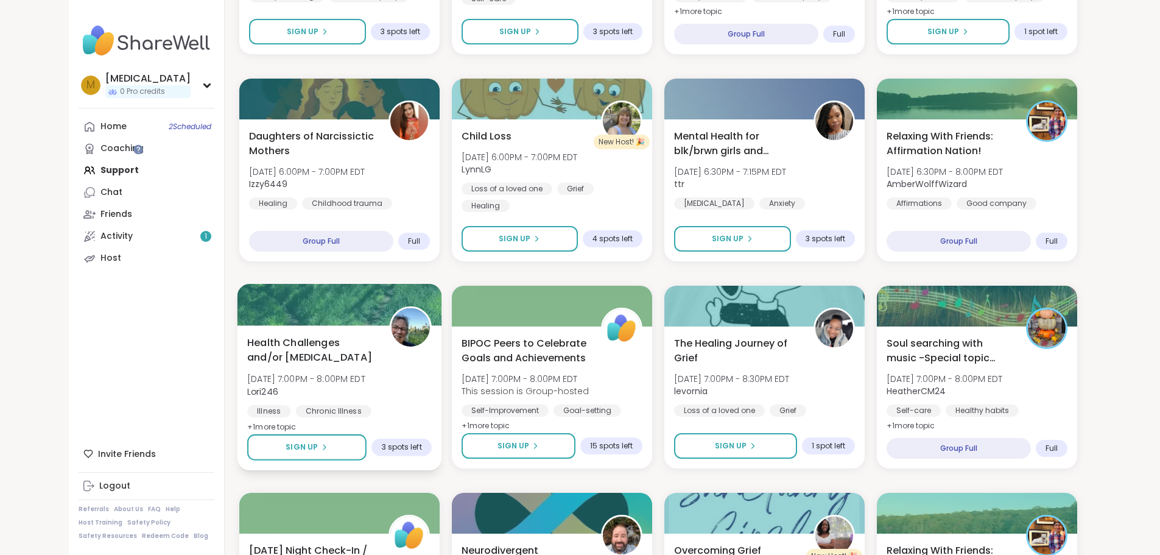
click at [393, 384] on div "Health Challenges and/or Chronic Pain Mon, Oct 06 | 7:00PM - 8:00PM EDT Lori246…" at bounding box center [339, 384] width 185 height 99
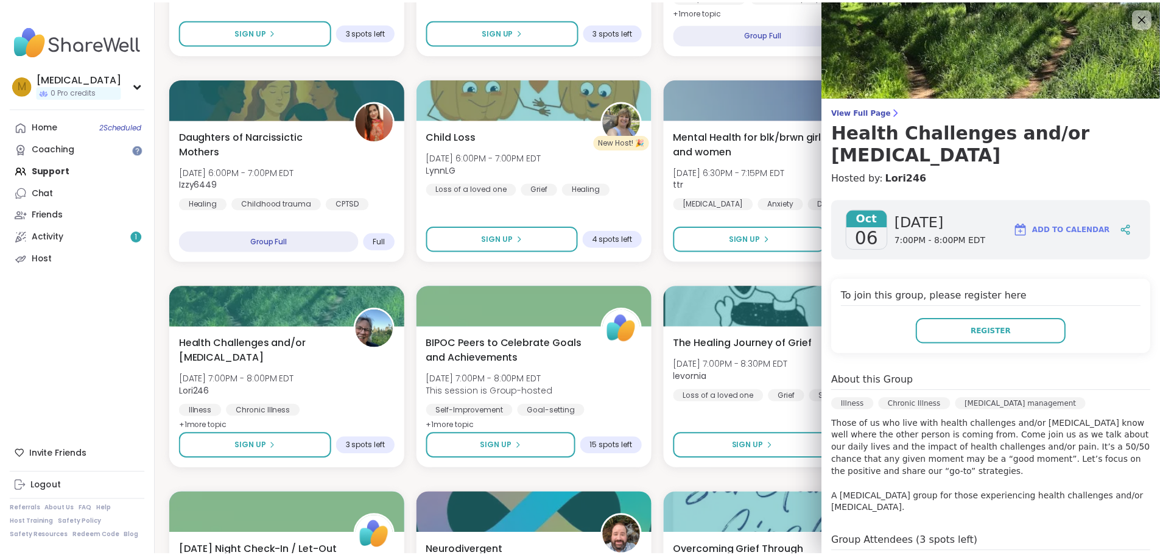
scroll to position [0, 0]
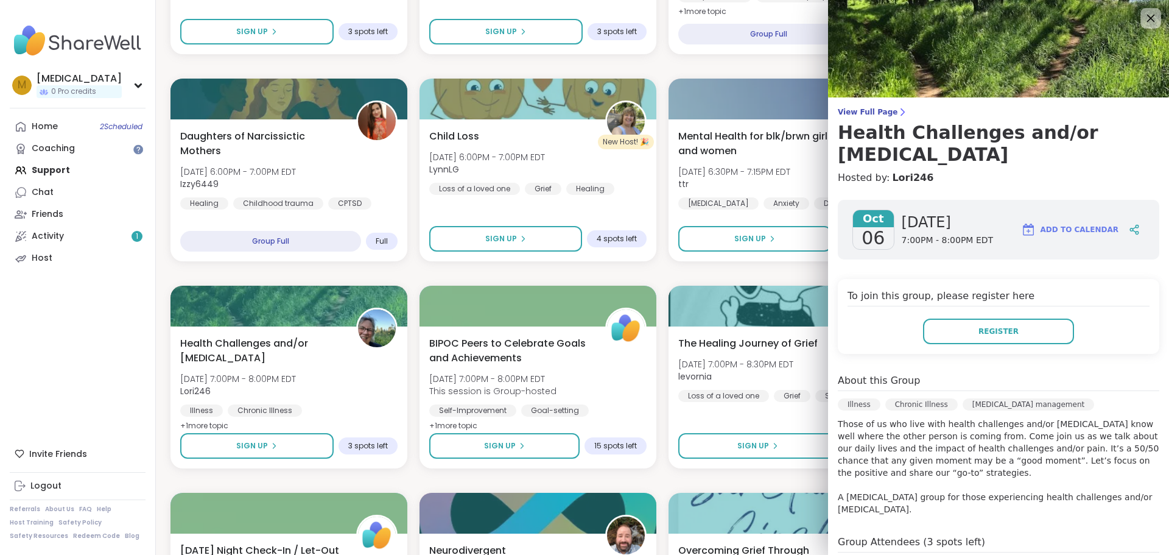
click at [1143, 12] on icon at bounding box center [1150, 17] width 15 height 15
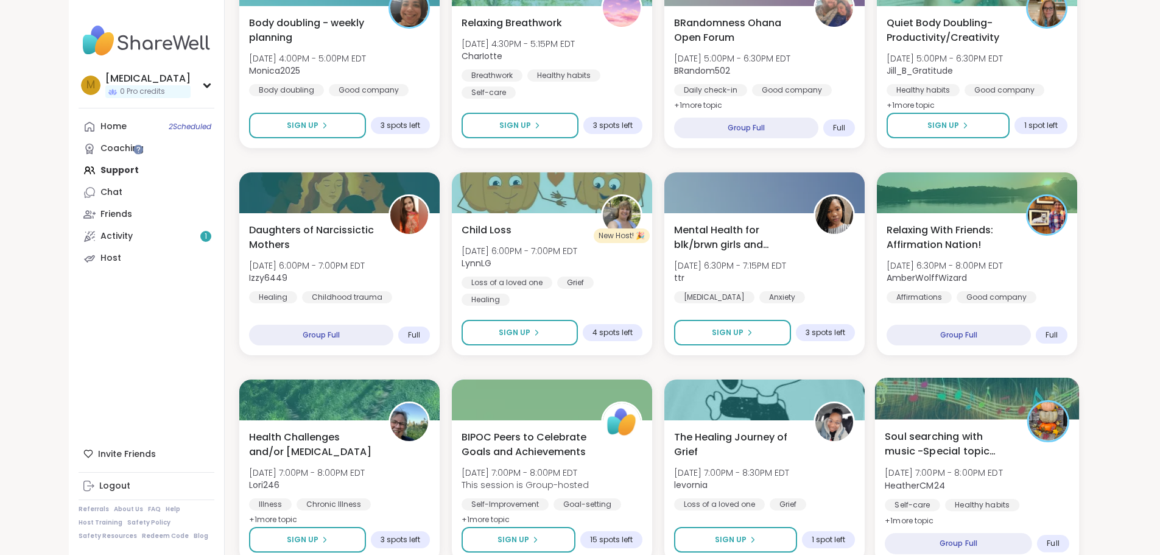
scroll to position [593, 0]
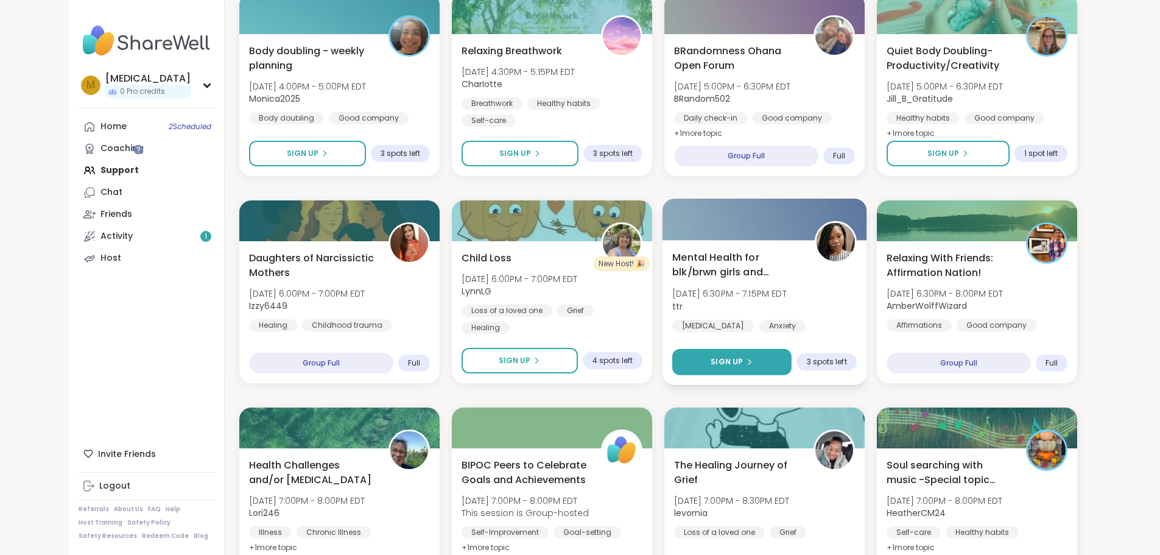
click at [719, 369] on button "Sign Up" at bounding box center [731, 362] width 119 height 26
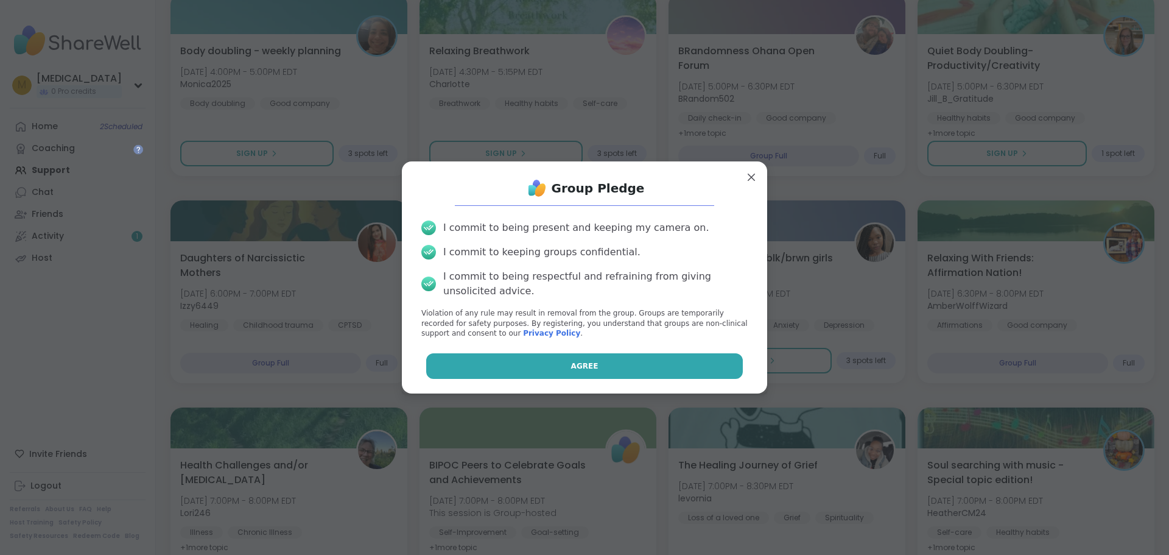
click at [673, 362] on button "Agree" at bounding box center [584, 366] width 317 height 26
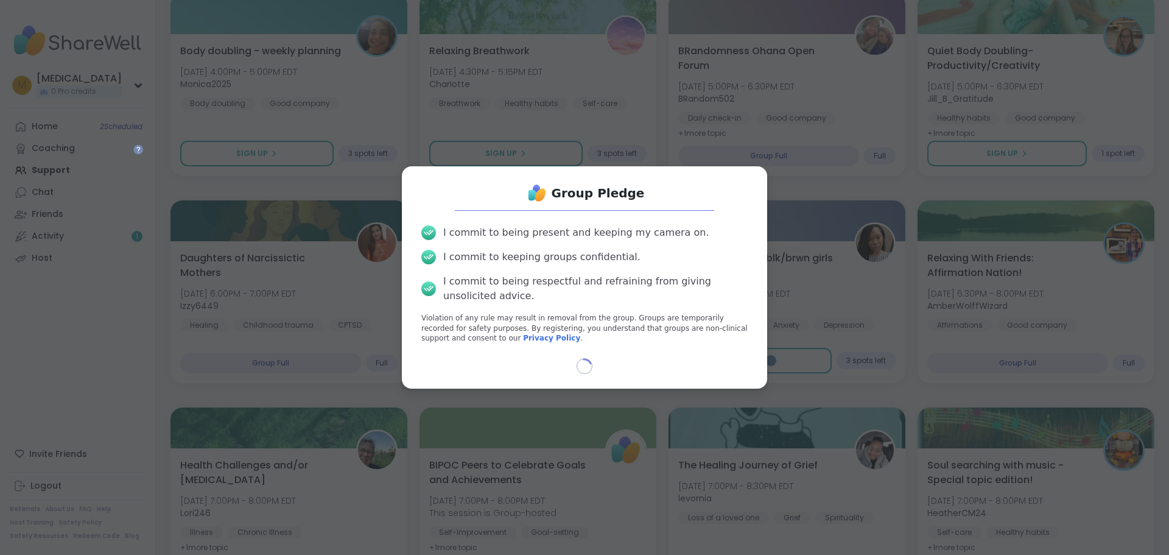
select select "**"
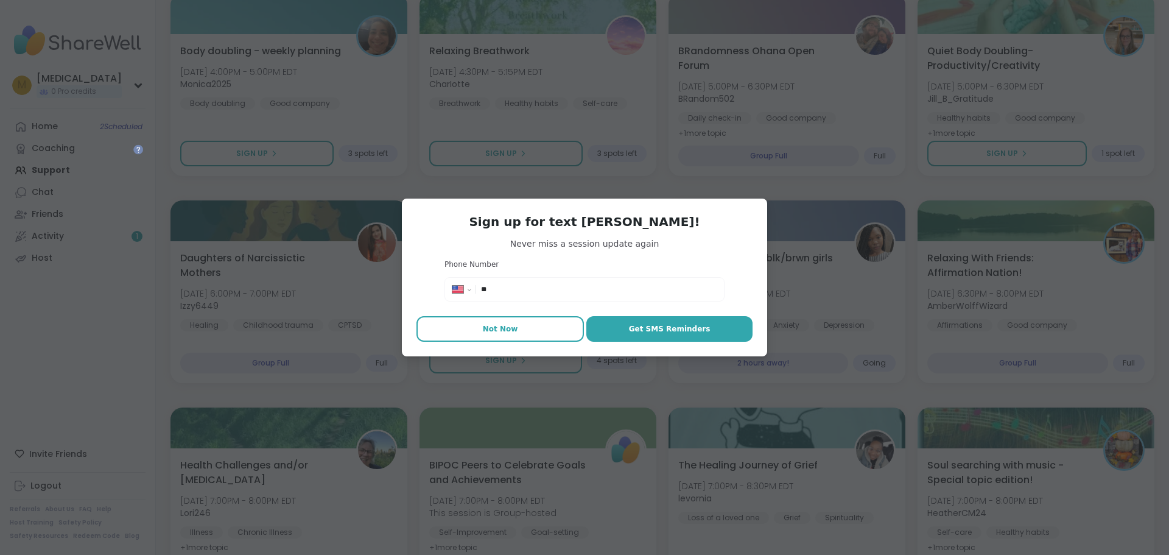
click at [488, 329] on span "Not Now" at bounding box center [500, 328] width 35 height 11
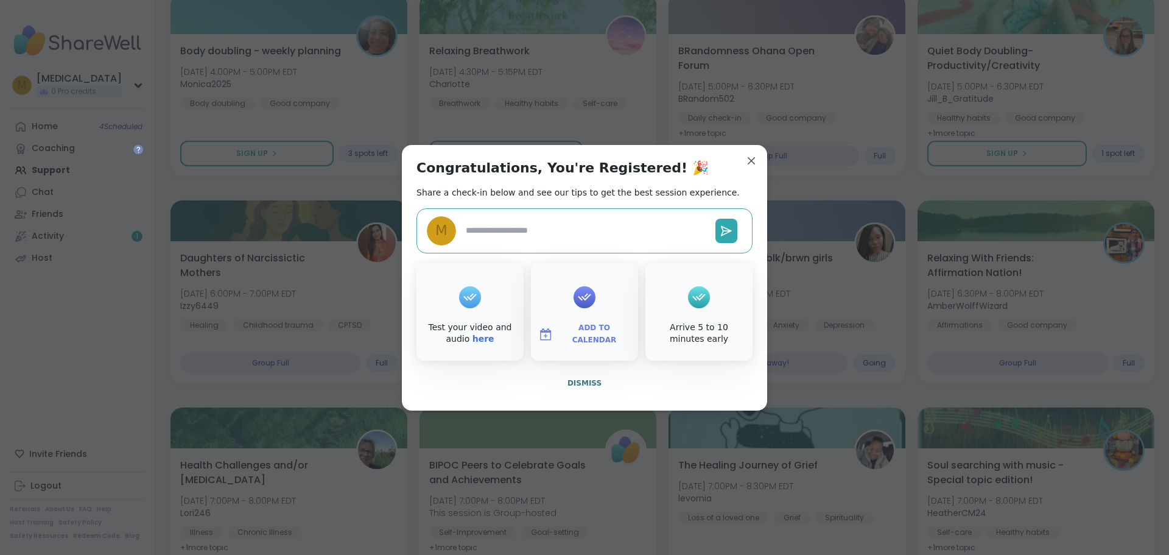
type textarea "*"
click at [612, 398] on div "Congratulations, You're Registered! 🎉 Share a check-in below and see our tips t…" at bounding box center [584, 278] width 365 height 266
click at [594, 384] on button "Dismiss" at bounding box center [585, 383] width 336 height 26
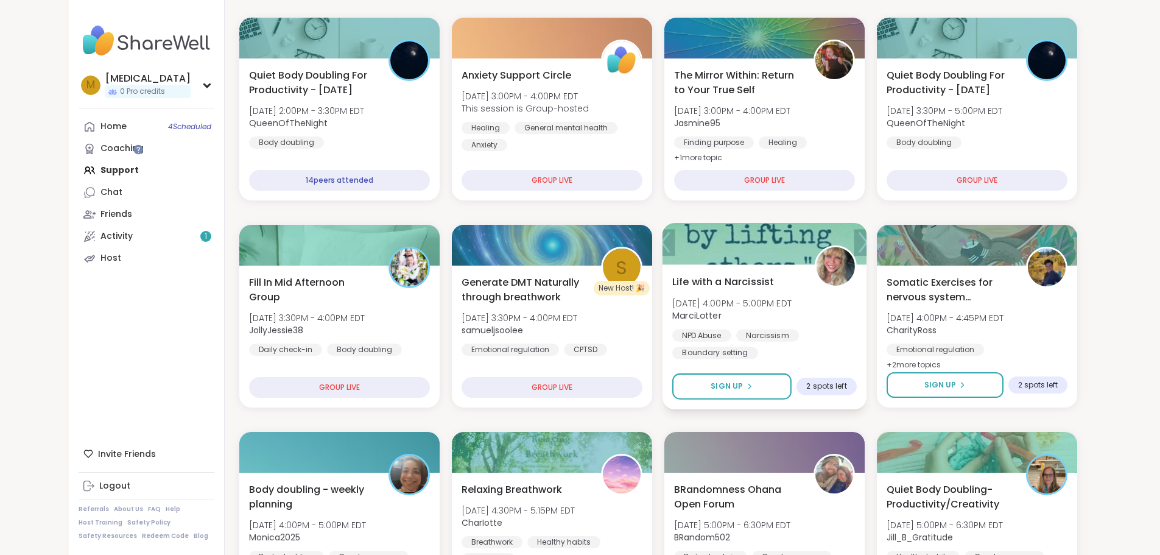
scroll to position [0, 0]
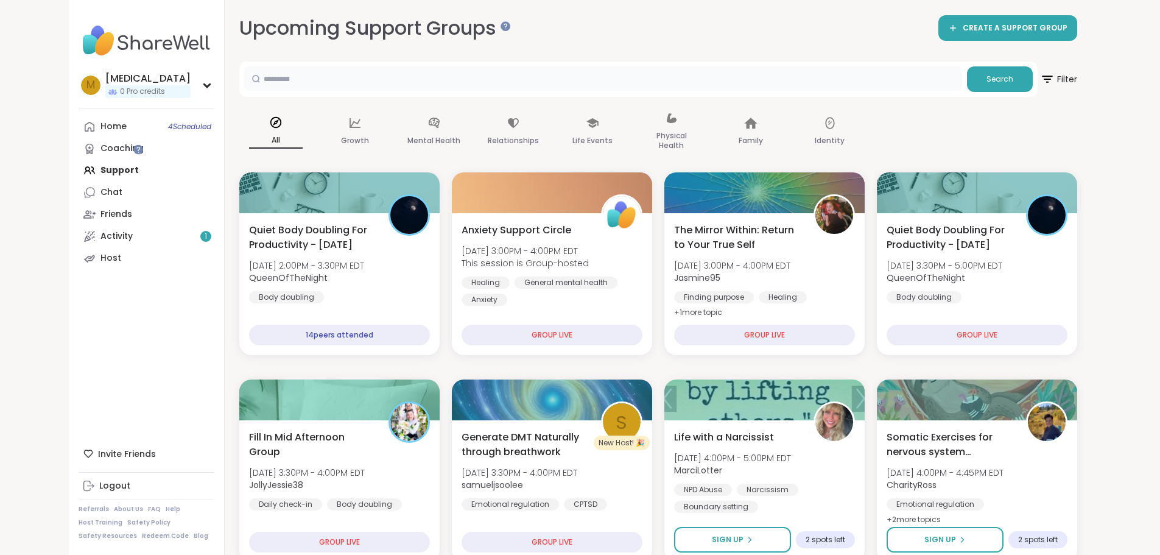
click at [401, 80] on input "text" at bounding box center [603, 78] width 718 height 24
type input "****"
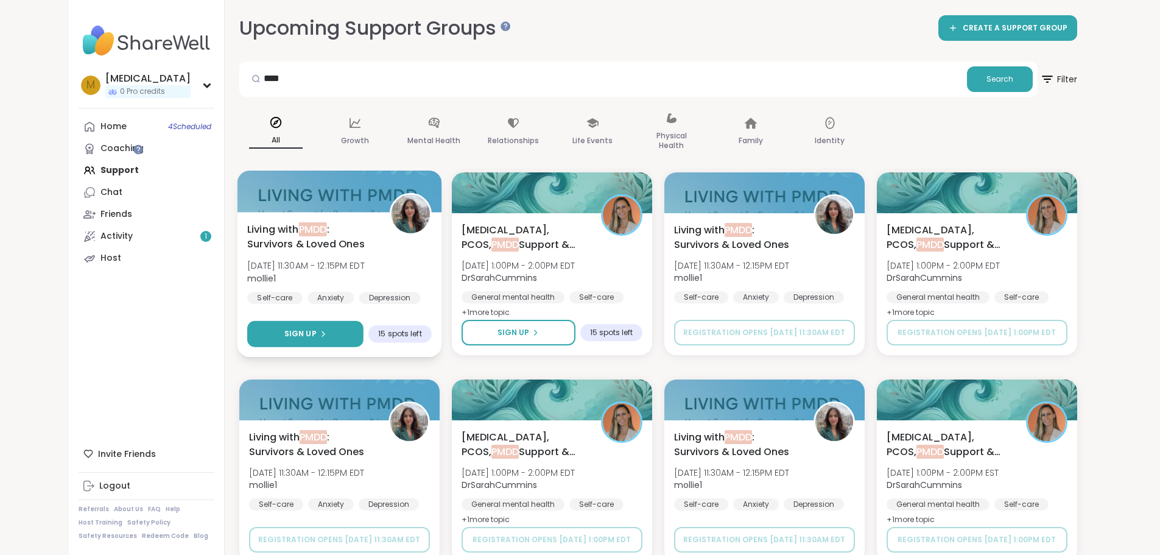
click at [290, 334] on button "Sign Up" at bounding box center [305, 334] width 116 height 26
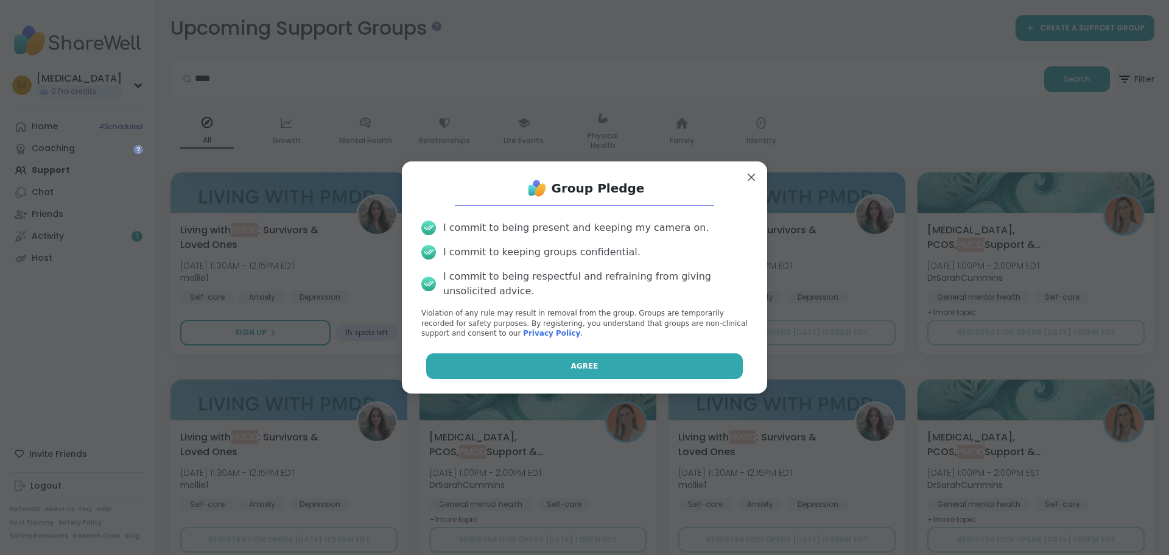
click at [504, 354] on button "Agree" at bounding box center [584, 366] width 317 height 26
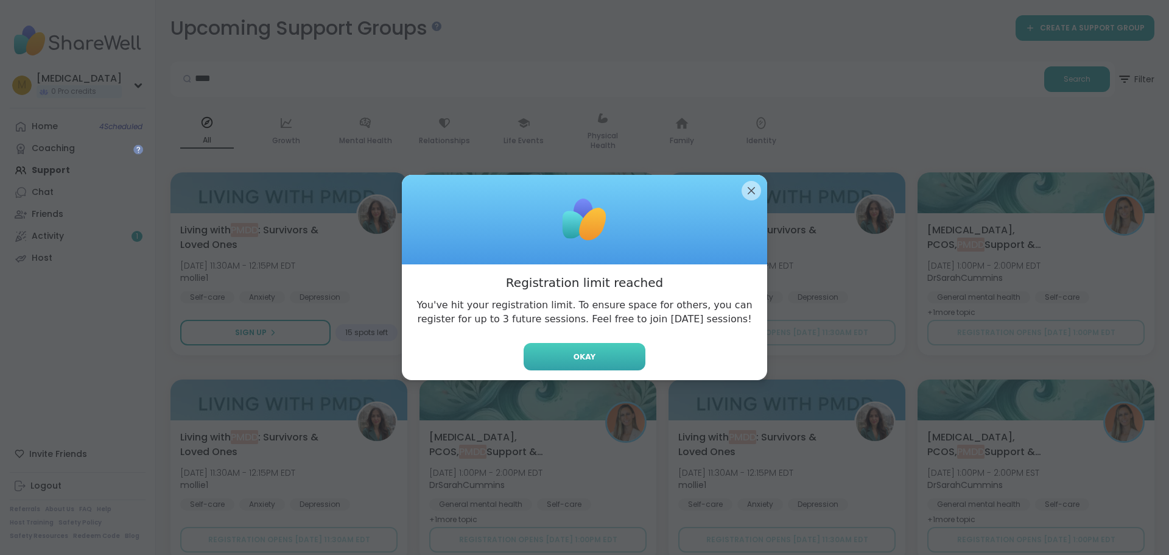
click at [563, 362] on button "Okay" at bounding box center [585, 356] width 122 height 27
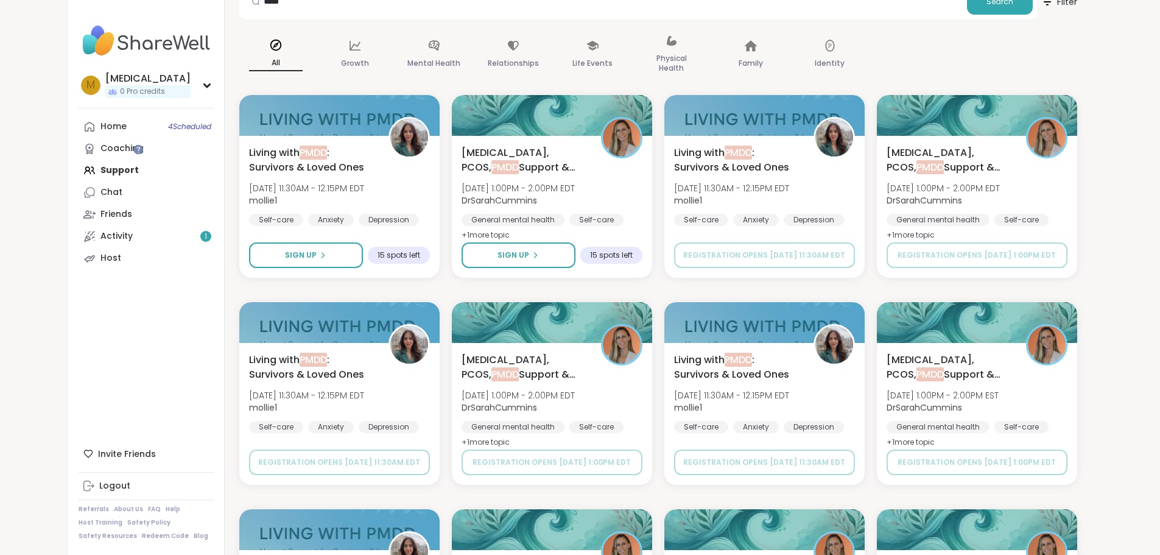
scroll to position [61, 0]
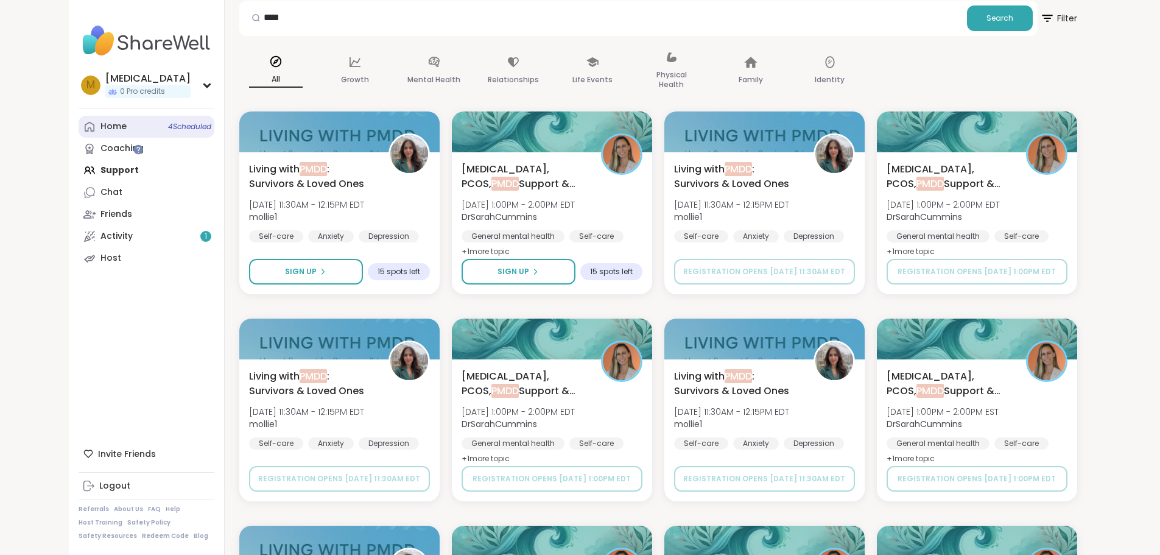
click at [100, 125] on div "Home 4 Scheduled" at bounding box center [113, 127] width 26 height 12
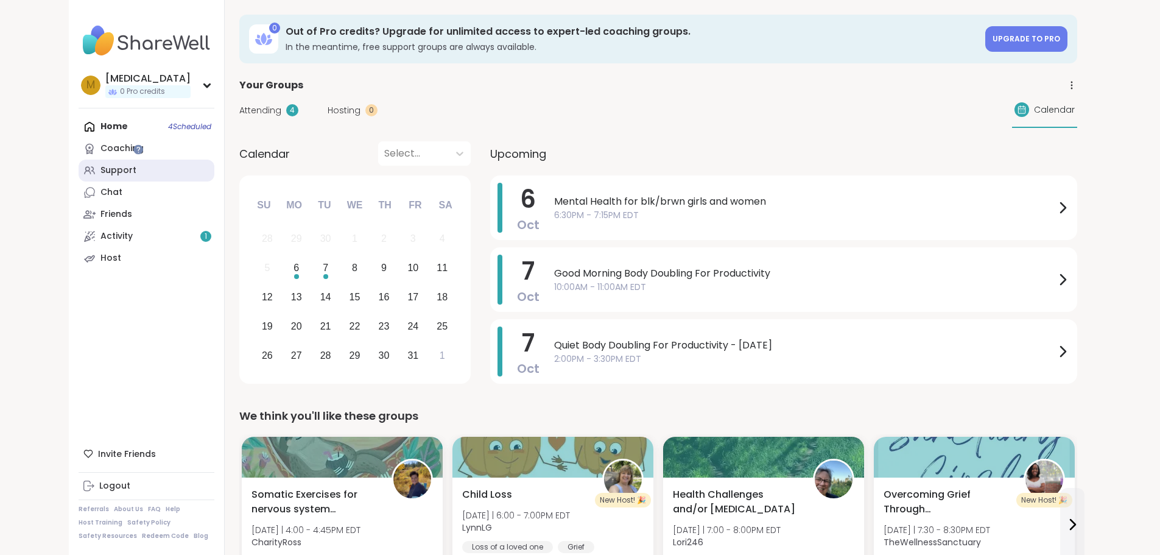
click at [100, 169] on div "Support" at bounding box center [118, 170] width 36 height 12
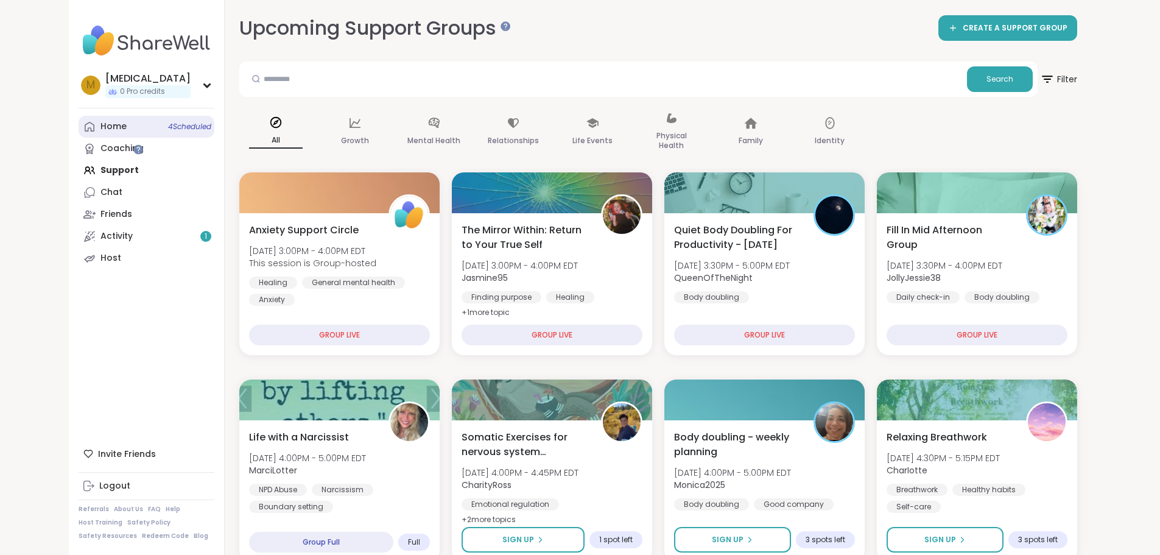
click at [79, 116] on link "Home 4 Scheduled" at bounding box center [147, 127] width 136 height 22
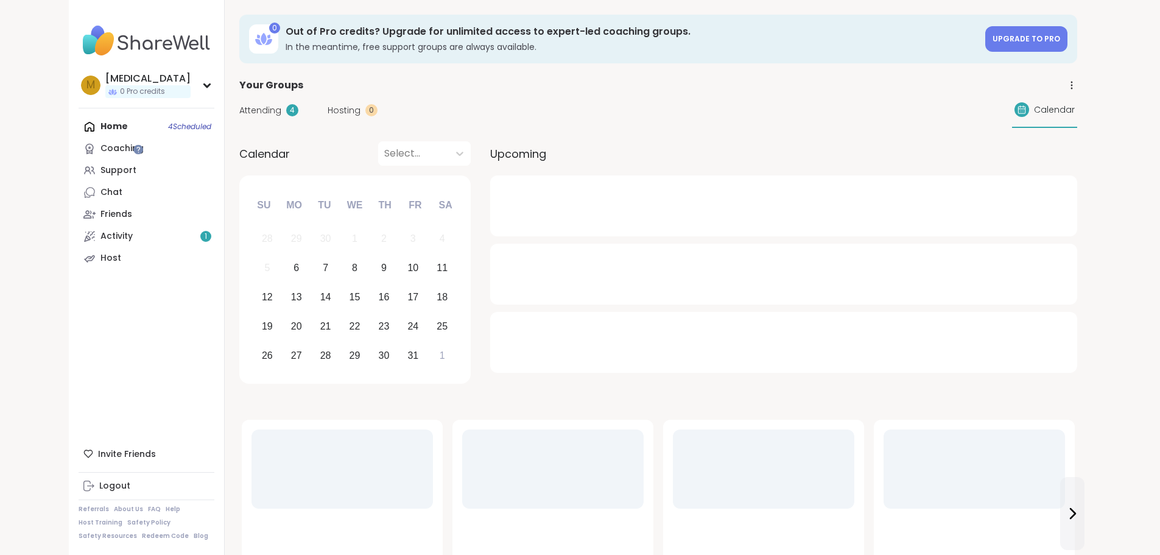
click at [239, 114] on span "Attending" at bounding box center [260, 110] width 42 height 13
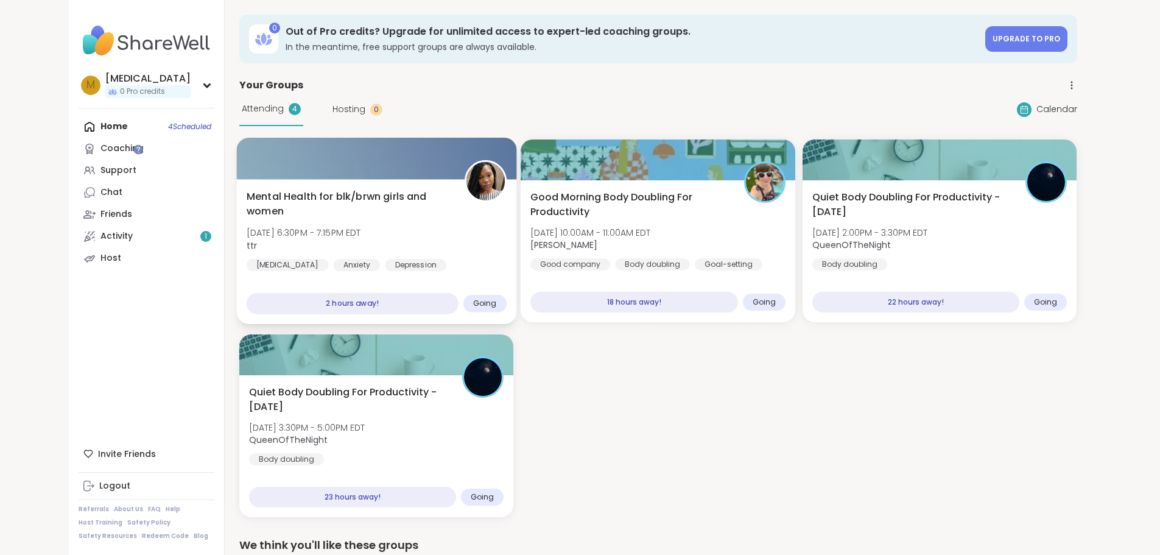
click at [361, 205] on div "Mental Health for blk/brwn girls and women Mon, Oct 06 | 6:30PM - 7:15PM EDT tt…" at bounding box center [376, 230] width 260 height 82
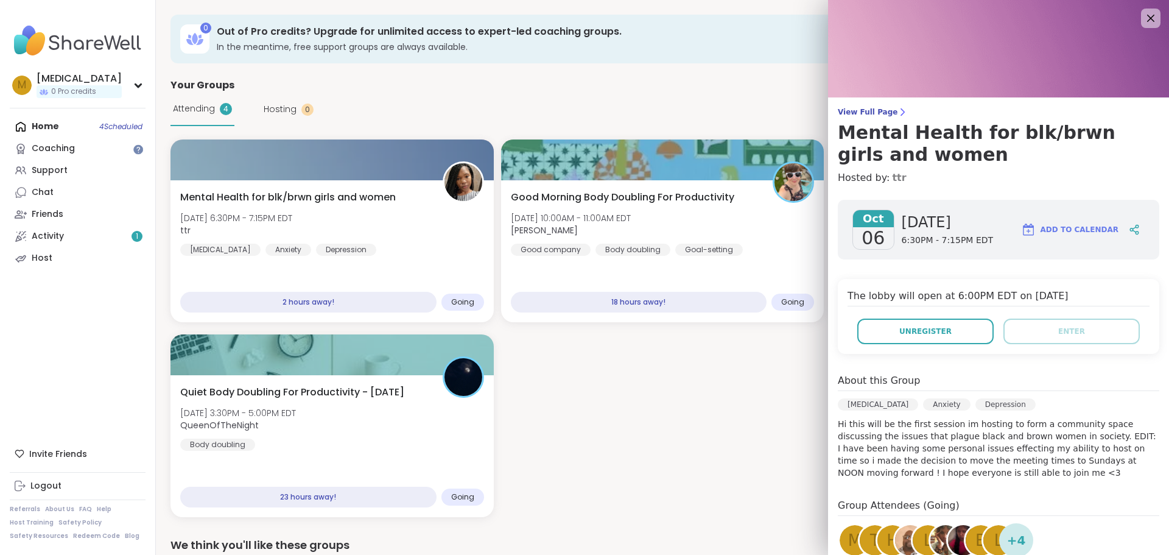
click at [892, 181] on link "ttr" at bounding box center [899, 178] width 14 height 15
click at [1143, 19] on icon at bounding box center [1150, 17] width 15 height 15
